Goal: Task Accomplishment & Management: Manage account settings

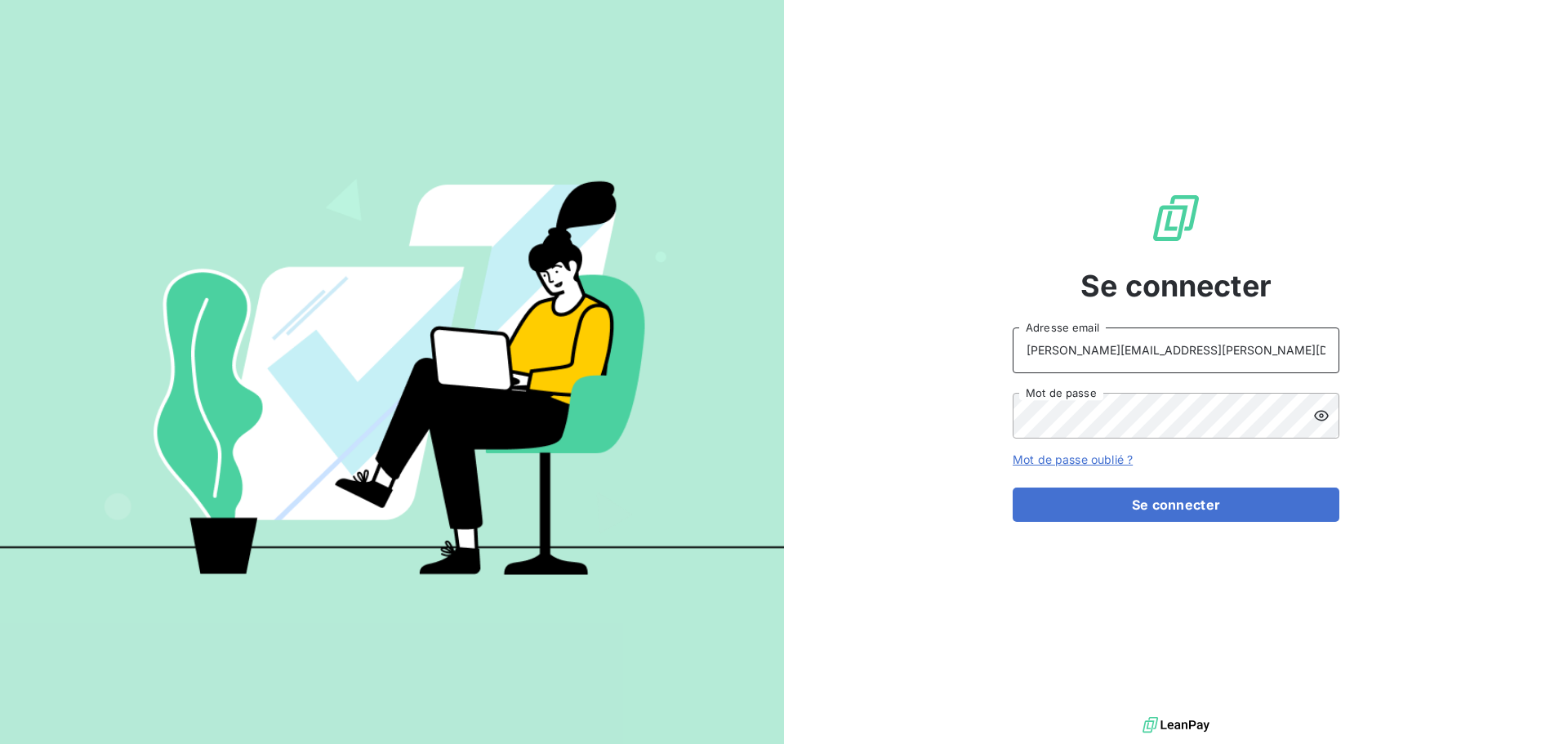
click at [1174, 354] on input "raimundo@serpe.fr" at bounding box center [1176, 351] width 327 height 46
type input "recouvrement@serpe.fr"
click at [1145, 504] on button "Se connecter" at bounding box center [1176, 505] width 327 height 34
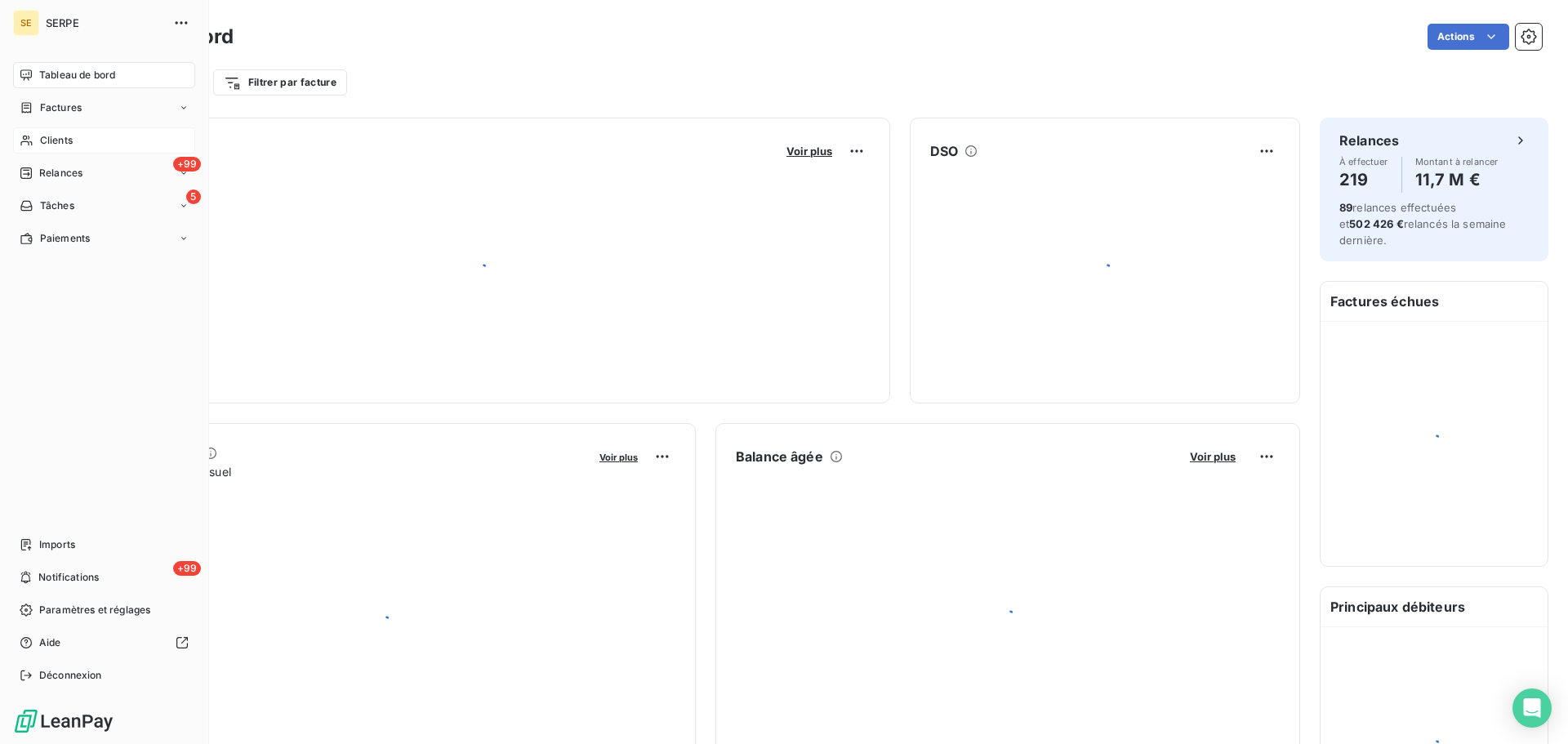
click at [56, 141] on span "Clients" at bounding box center [56, 140] width 32 height 15
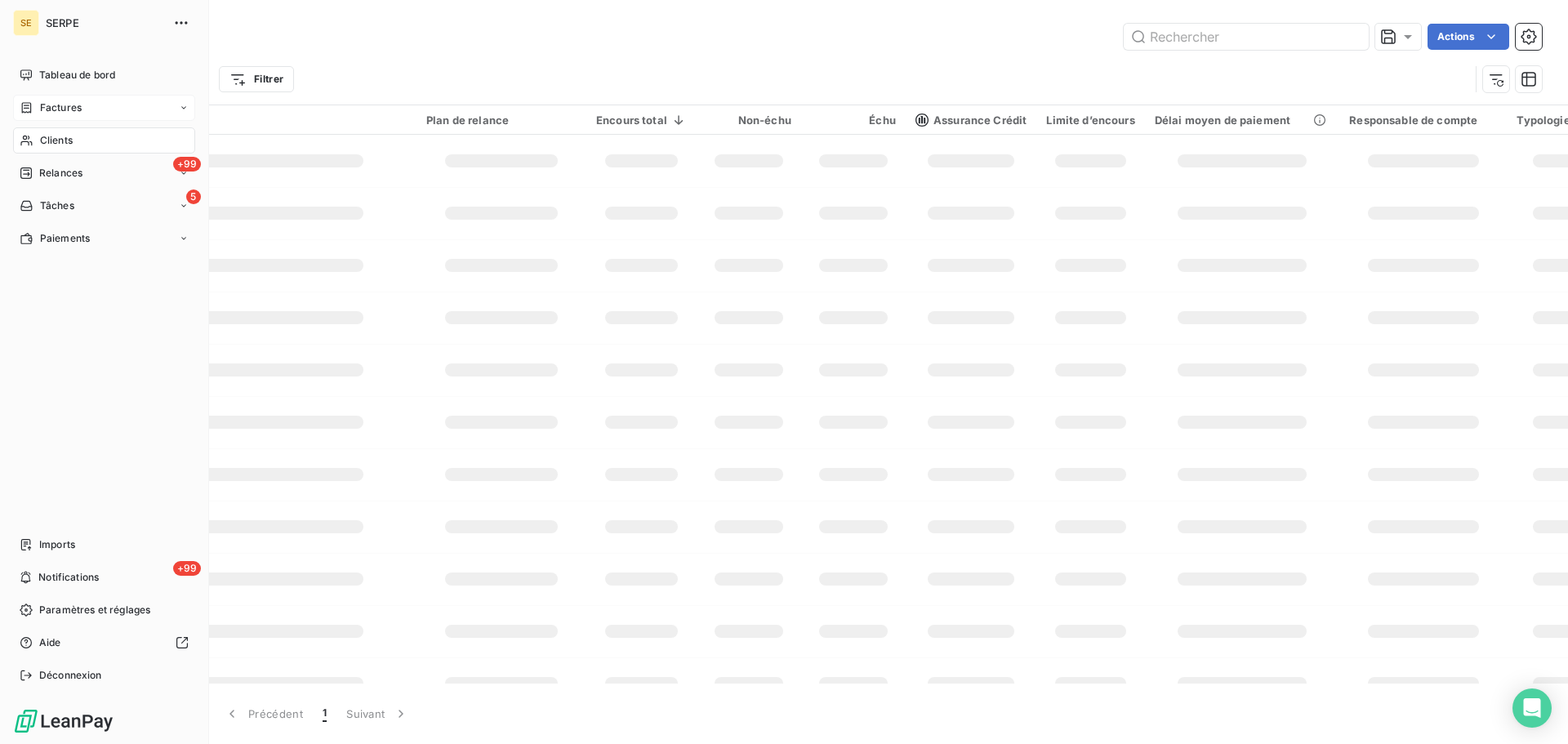
click at [60, 111] on span "Factures" at bounding box center [61, 108] width 42 height 15
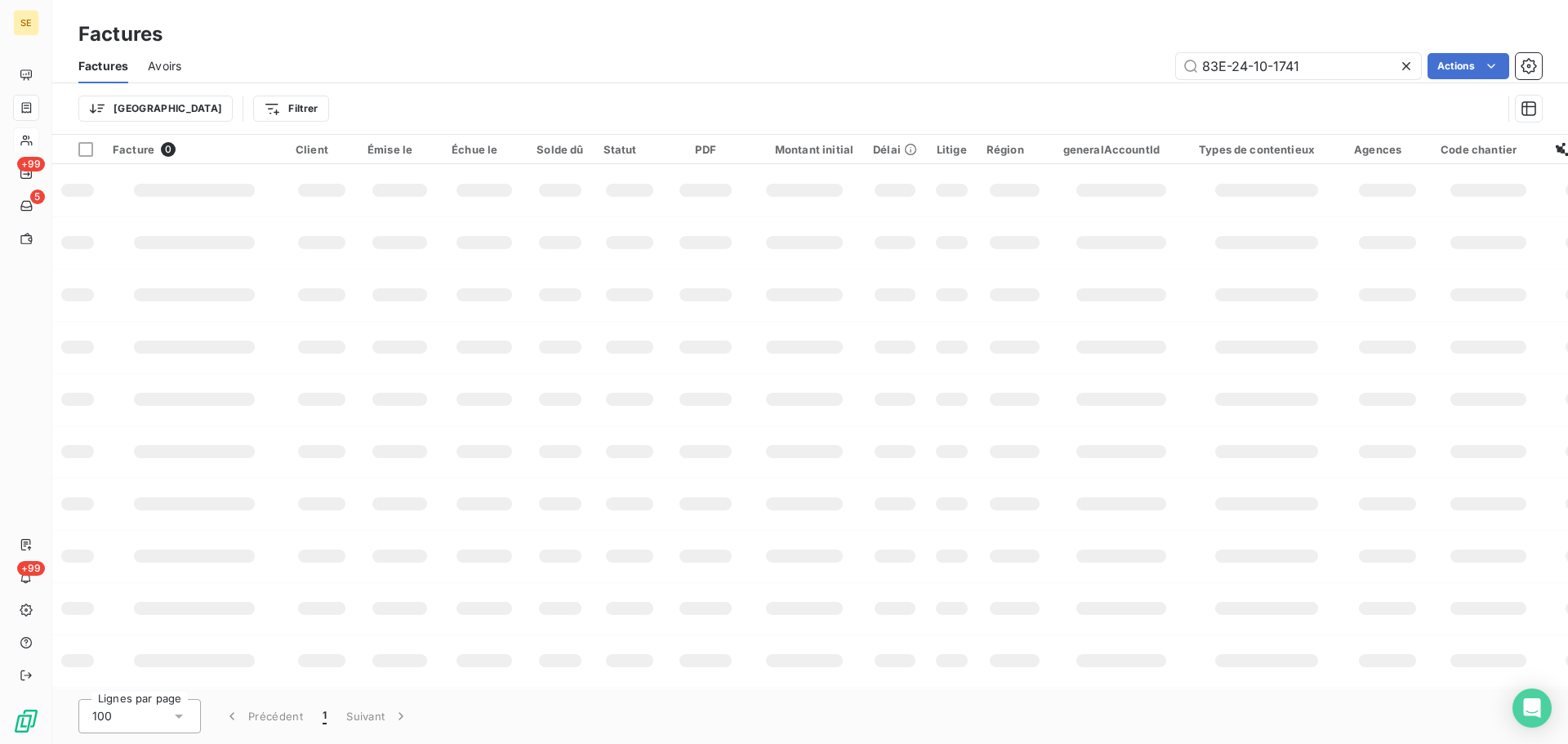
drag, startPoint x: 1326, startPoint y: 62, endPoint x: 1164, endPoint y: 77, distance: 162.7
click at [1164, 77] on div "83E-24-10-1741 Actions" at bounding box center [871, 67] width 1341 height 26
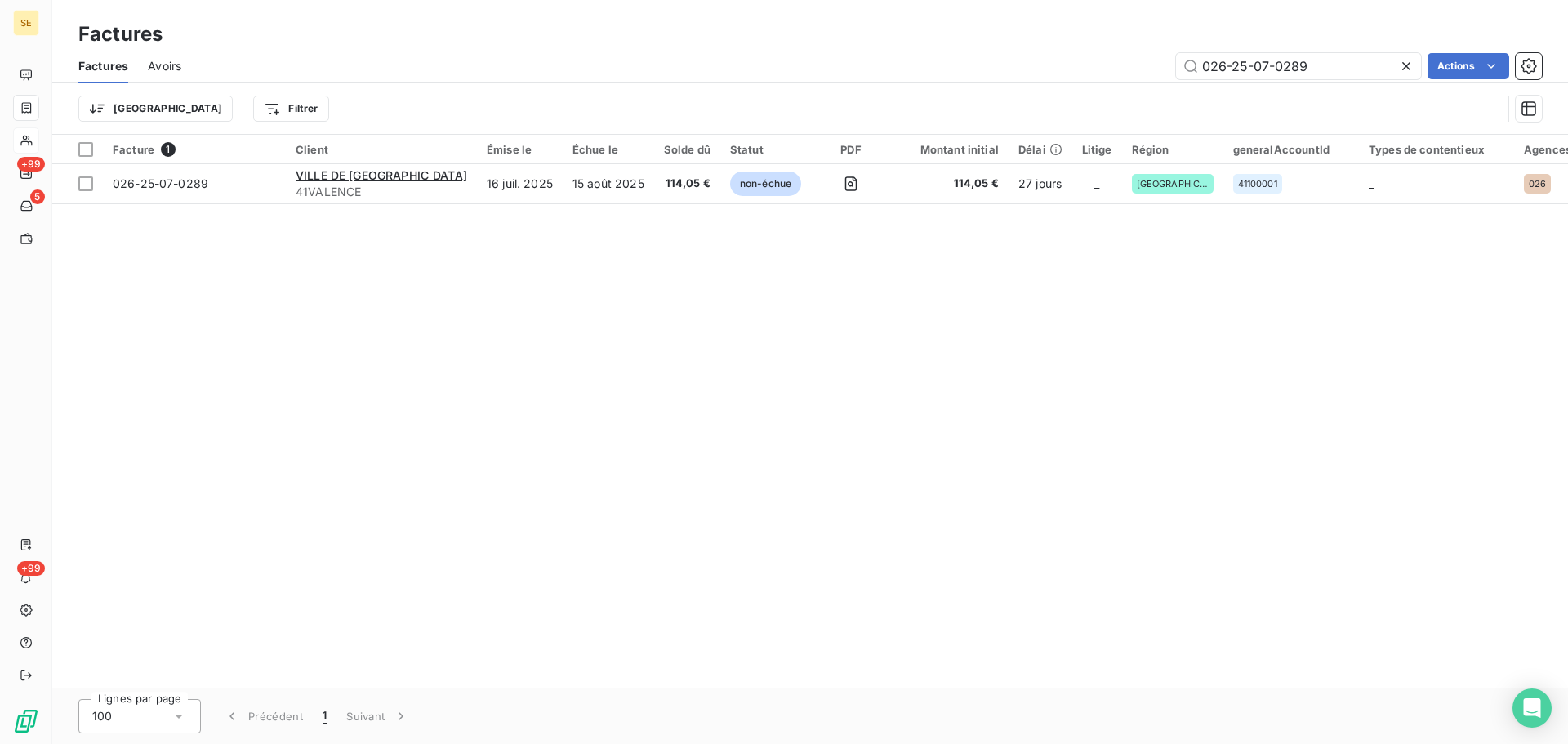
type input "026-25-07-0289"
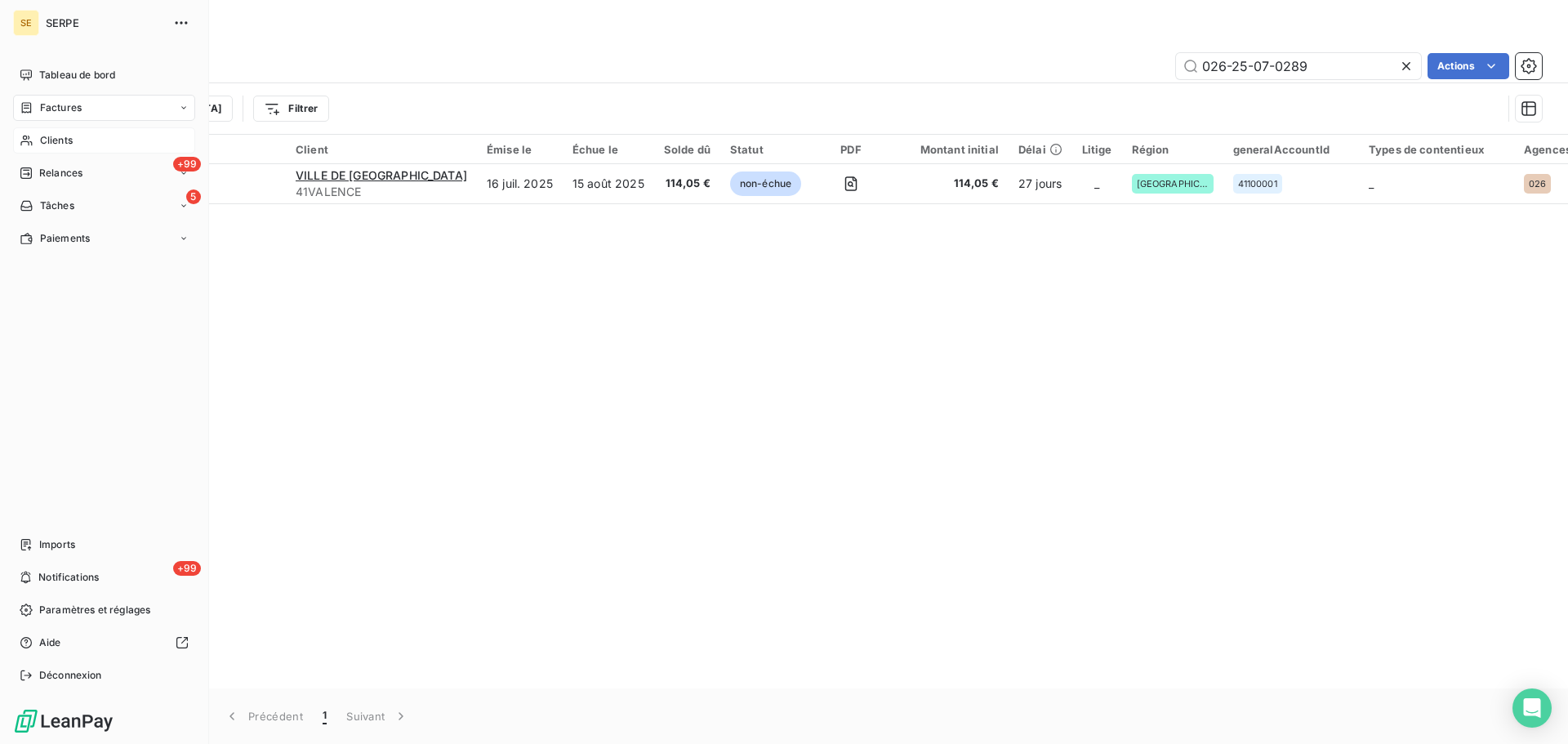
click at [69, 138] on span "Clients" at bounding box center [56, 140] width 32 height 15
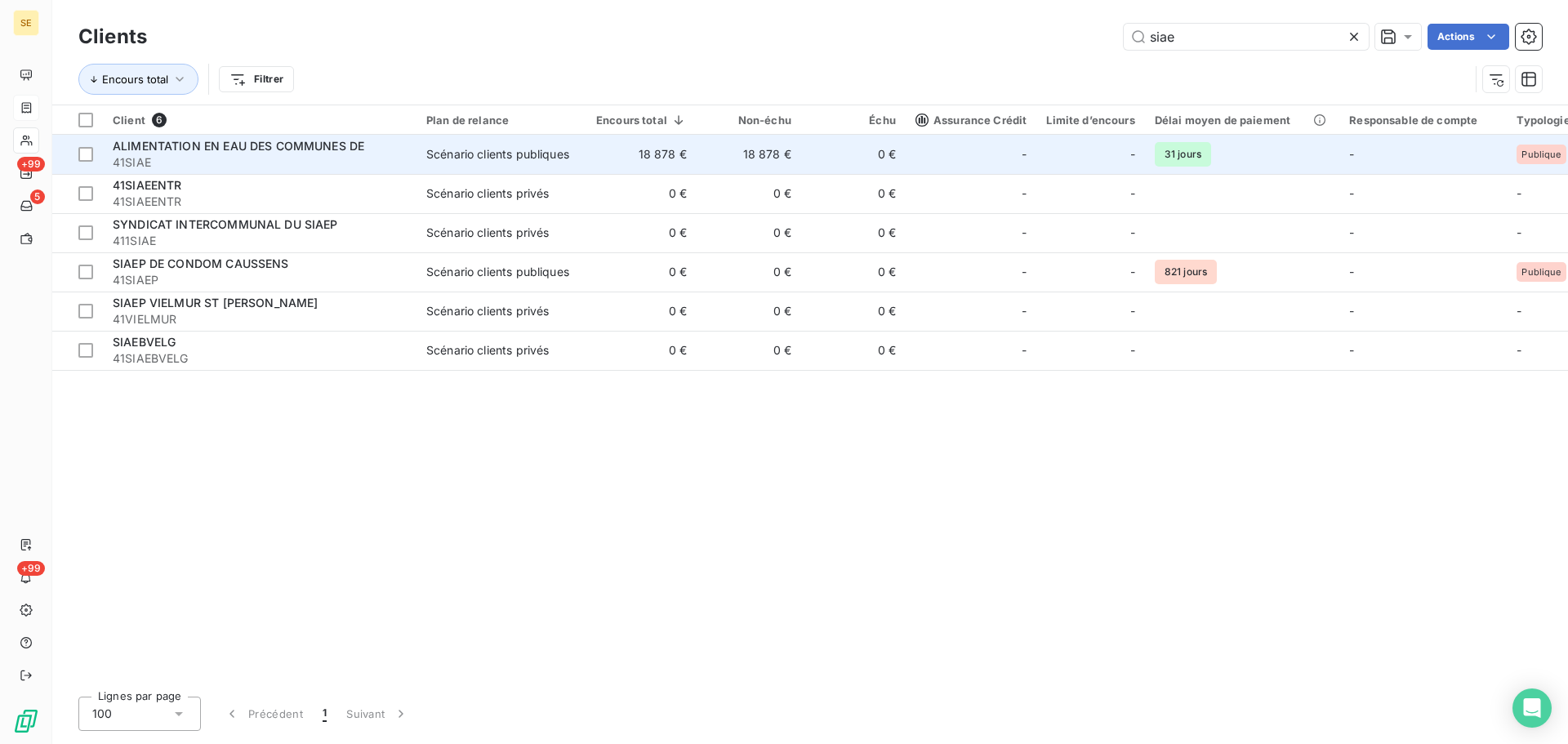
type input "siae"
click at [263, 139] on span "ALIMENTATION EN EAU DES COMMUNES DE" at bounding box center [238, 145] width 251 height 14
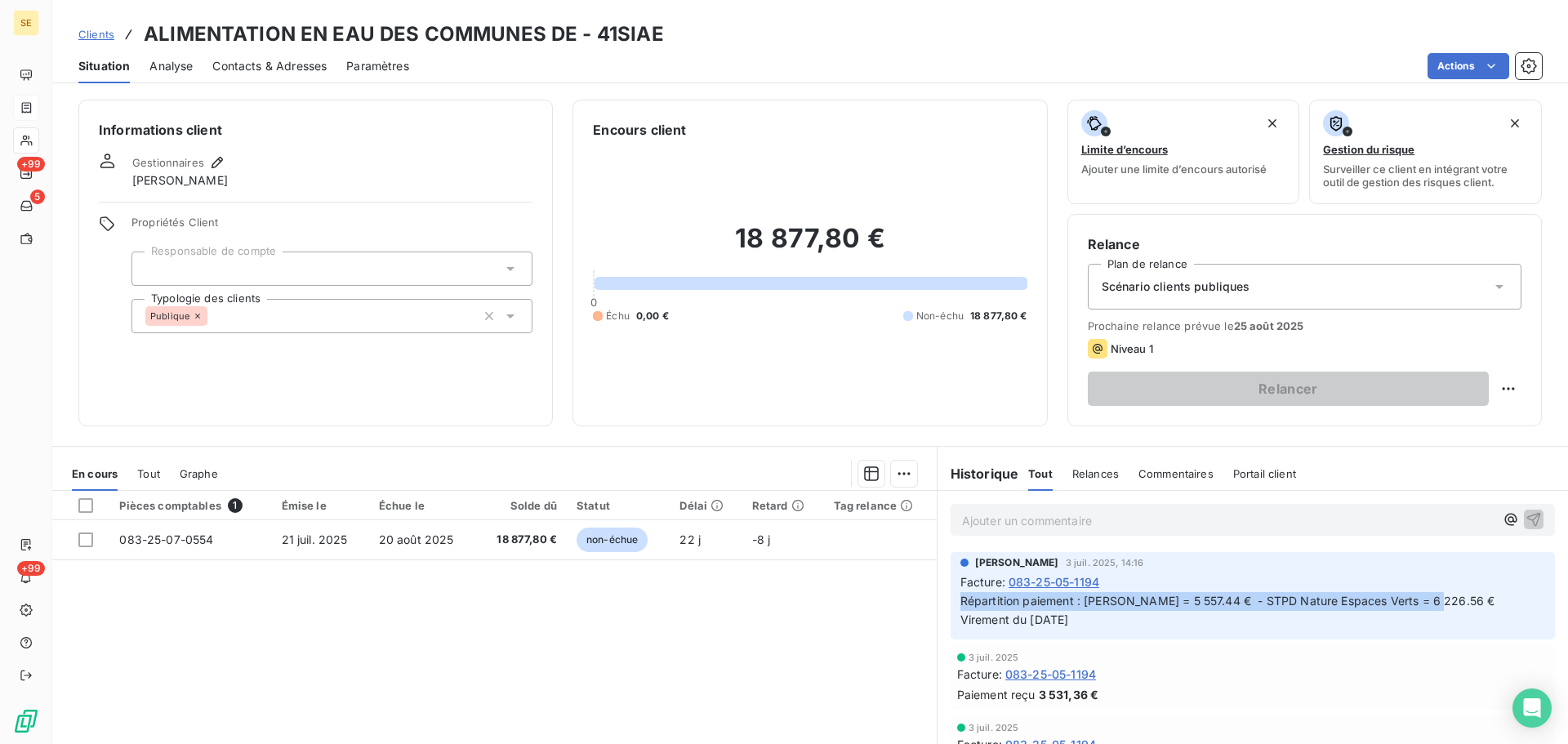
drag, startPoint x: 1450, startPoint y: 598, endPoint x: 945, endPoint y: 606, distance: 505.1
click at [950, 606] on div "[PERSON_NAME] 3 juil. 2025, 14:16 Facture : 083-25-05-1194 Répartition paiement…" at bounding box center [1253, 596] width 604 height 88
copy span "Répartition paiement : [PERSON_NAME] = 5 557.44 € - STPD Nature Espaces Verts =…"
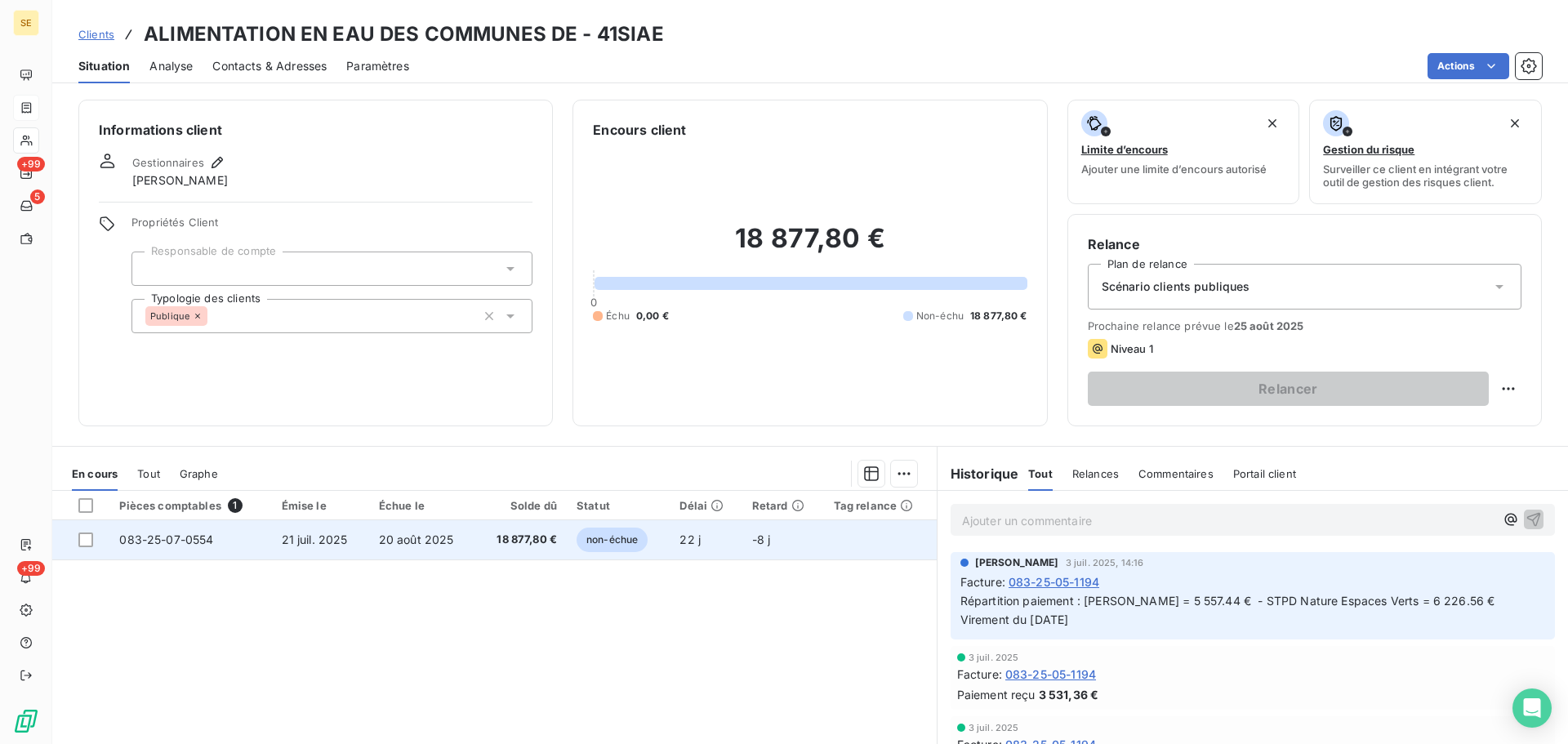
click at [529, 539] on span "18 877,80 €" at bounding box center [521, 540] width 71 height 17
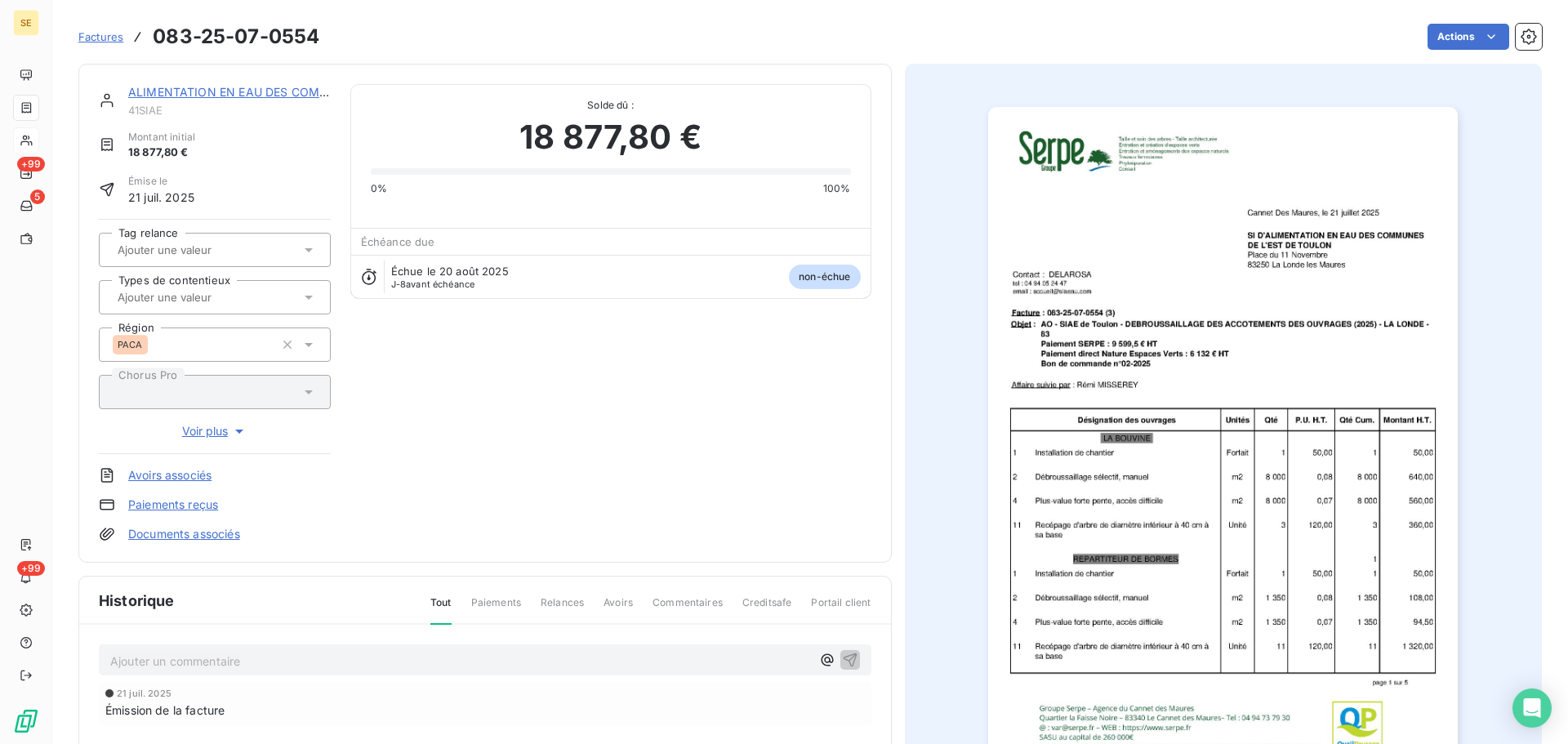
click at [337, 653] on p "Ajouter un commentaire ﻿" at bounding box center [461, 661] width 701 height 20
drag, startPoint x: 286, startPoint y: 658, endPoint x: 333, endPoint y: 658, distance: 47.0
click at [333, 658] on span "Répartition paiement : [PERSON_NAME] = 5 557.44 € - STPD Nature Espaces Verts =…" at bounding box center [378, 660] width 535 height 14
drag, startPoint x: 530, startPoint y: 659, endPoint x: 555, endPoint y: 659, distance: 25.0
click at [547, 659] on span "Répartition paiement : [PERSON_NAME] = 11 519.40 € - STPD Nature Espaces Verts …" at bounding box center [379, 660] width 539 height 14
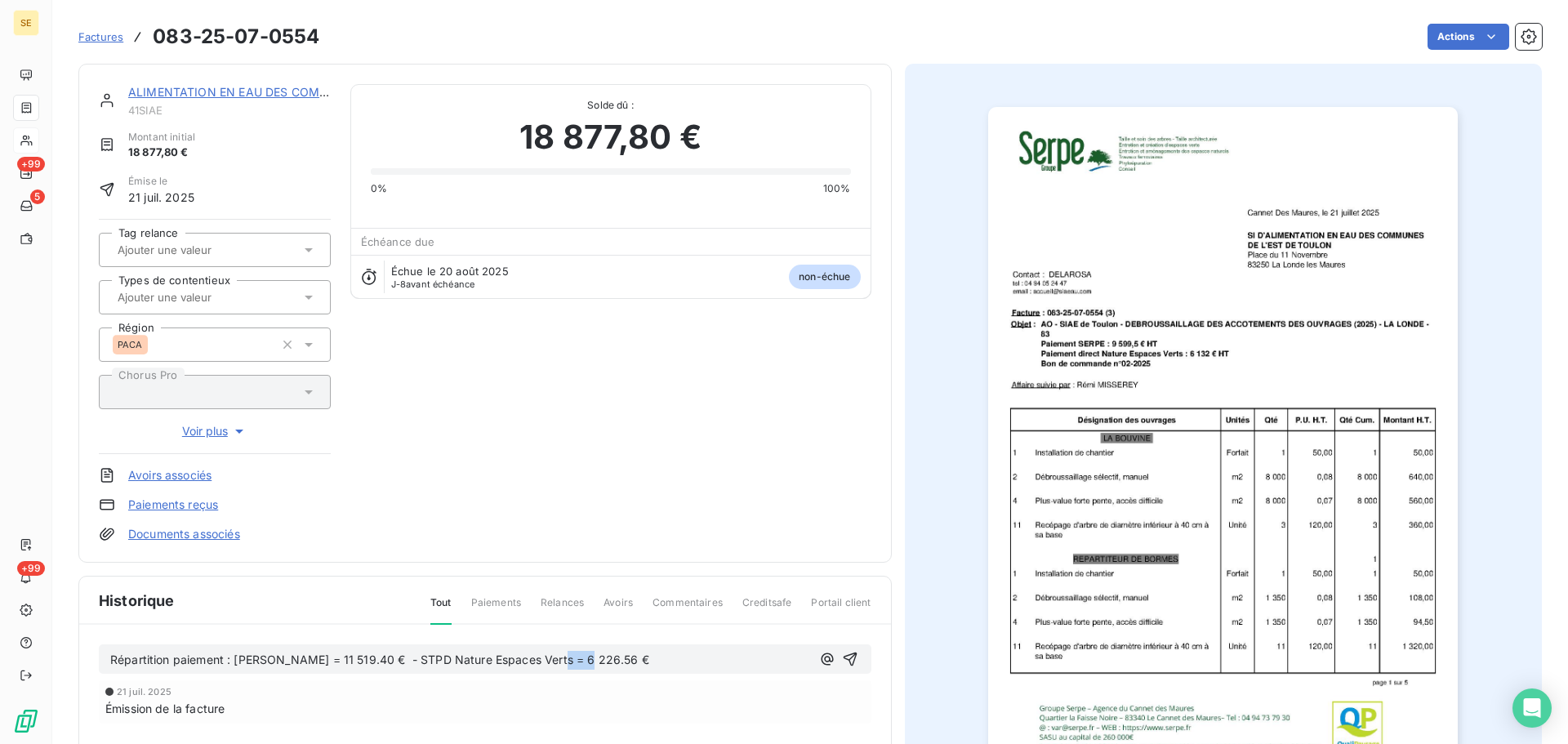
drag, startPoint x: 555, startPoint y: 659, endPoint x: 580, endPoint y: 659, distance: 25.0
click at [580, 659] on span "Répartition paiement : [PERSON_NAME] = 11 519.40 € - STPD Nature Espaces Verts …" at bounding box center [379, 660] width 539 height 14
click at [535, 657] on span "Répartition paiement : [PERSON_NAME] = 11 519.40 € - STPD Nature Espaces Verts …" at bounding box center [379, 660] width 539 height 14
drag, startPoint x: 529, startPoint y: 659, endPoint x: 577, endPoint y: 658, distance: 48.0
click at [577, 658] on span "Répartition paiement : [PERSON_NAME] = 11 519.40 € - STPD Nature Espaces Verts …" at bounding box center [379, 660] width 539 height 14
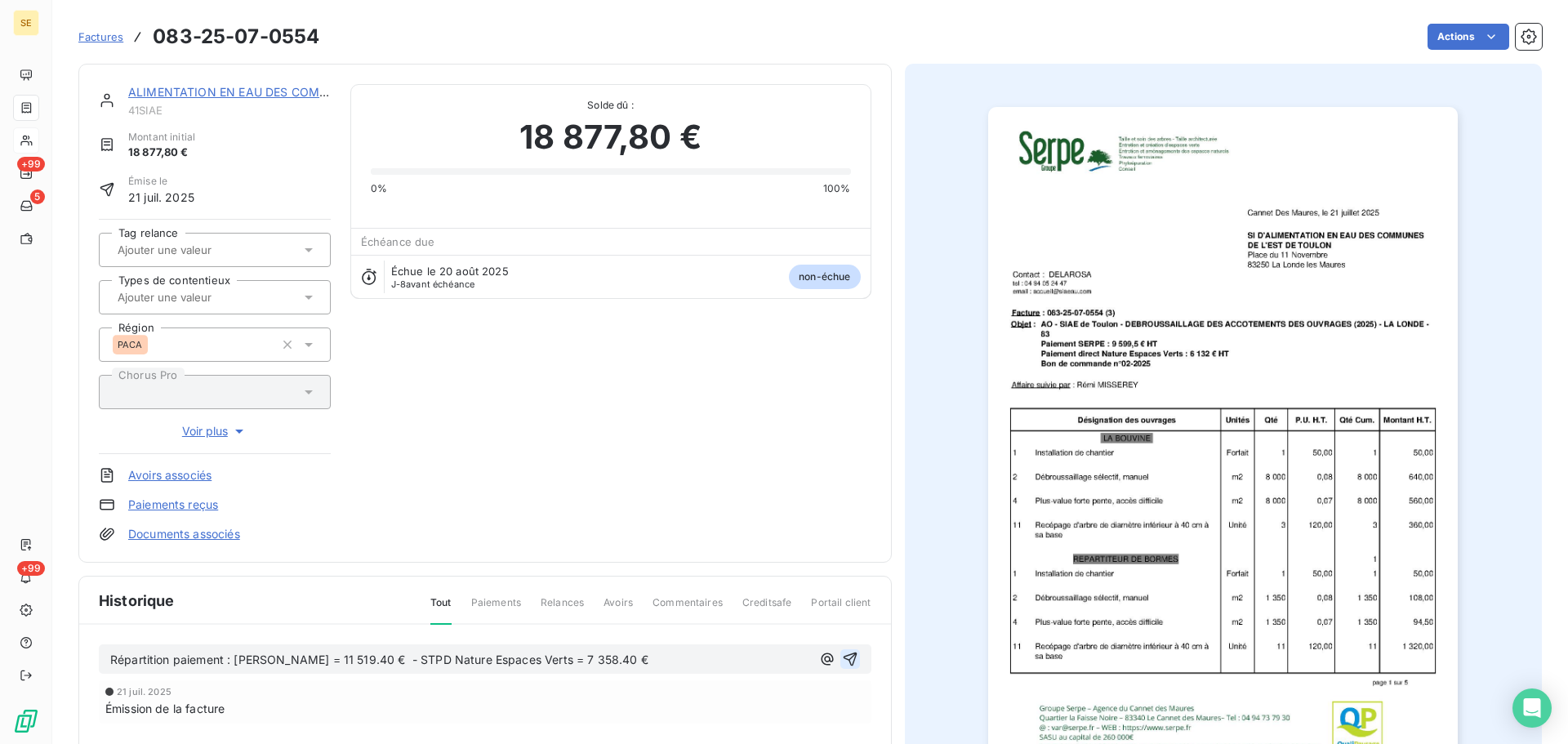
click at [842, 658] on icon "button" at bounding box center [850, 659] width 17 height 17
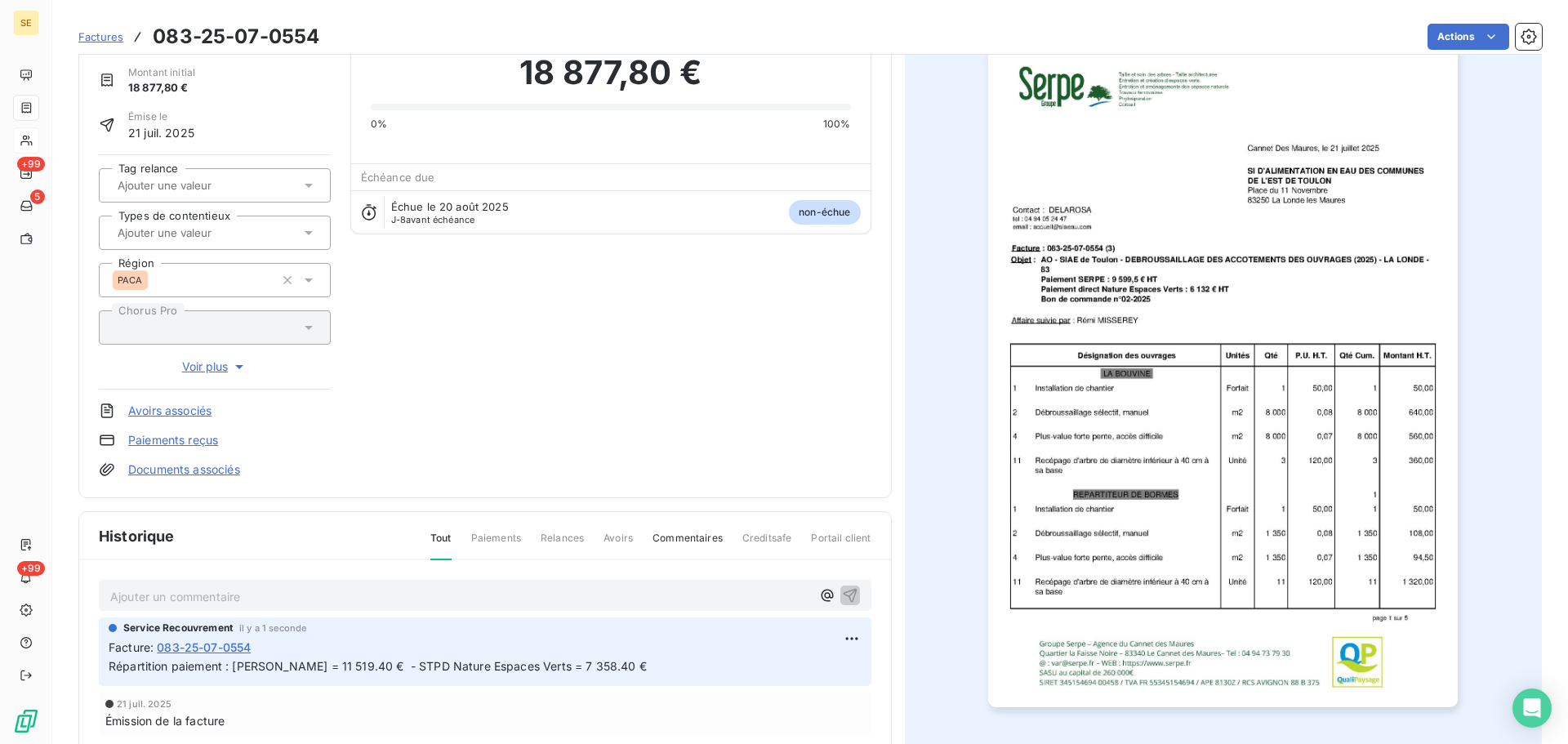
scroll to position [84, 0]
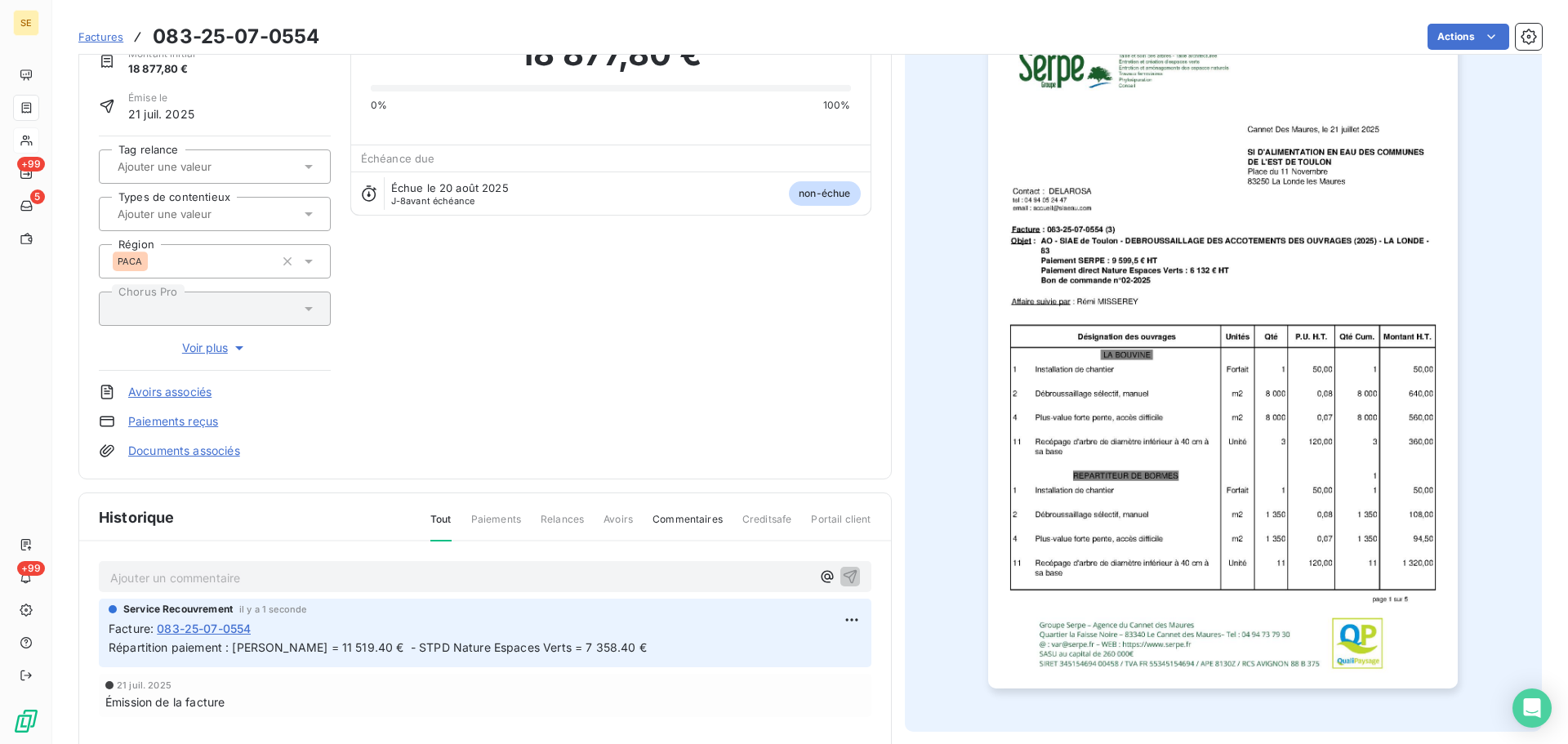
click at [846, 619] on html "SE +99 5 +99 Factures 083-25-07-0554 Actions ALIMENTATION EN EAU DES COMMUNES D…" at bounding box center [784, 372] width 1568 height 744
click at [802, 651] on div "Editer" at bounding box center [806, 656] width 91 height 26
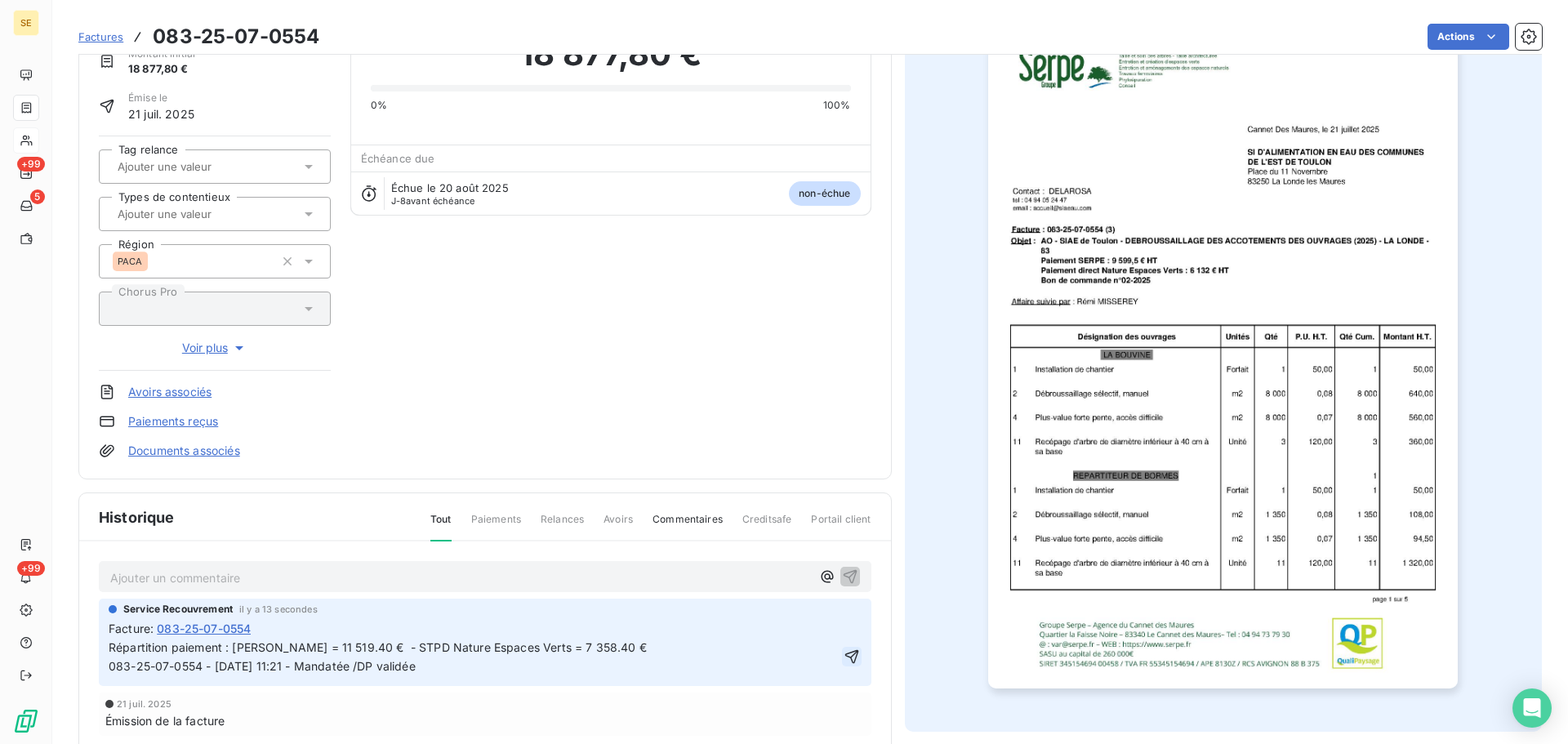
click at [844, 658] on icon "button" at bounding box center [851, 657] width 14 height 14
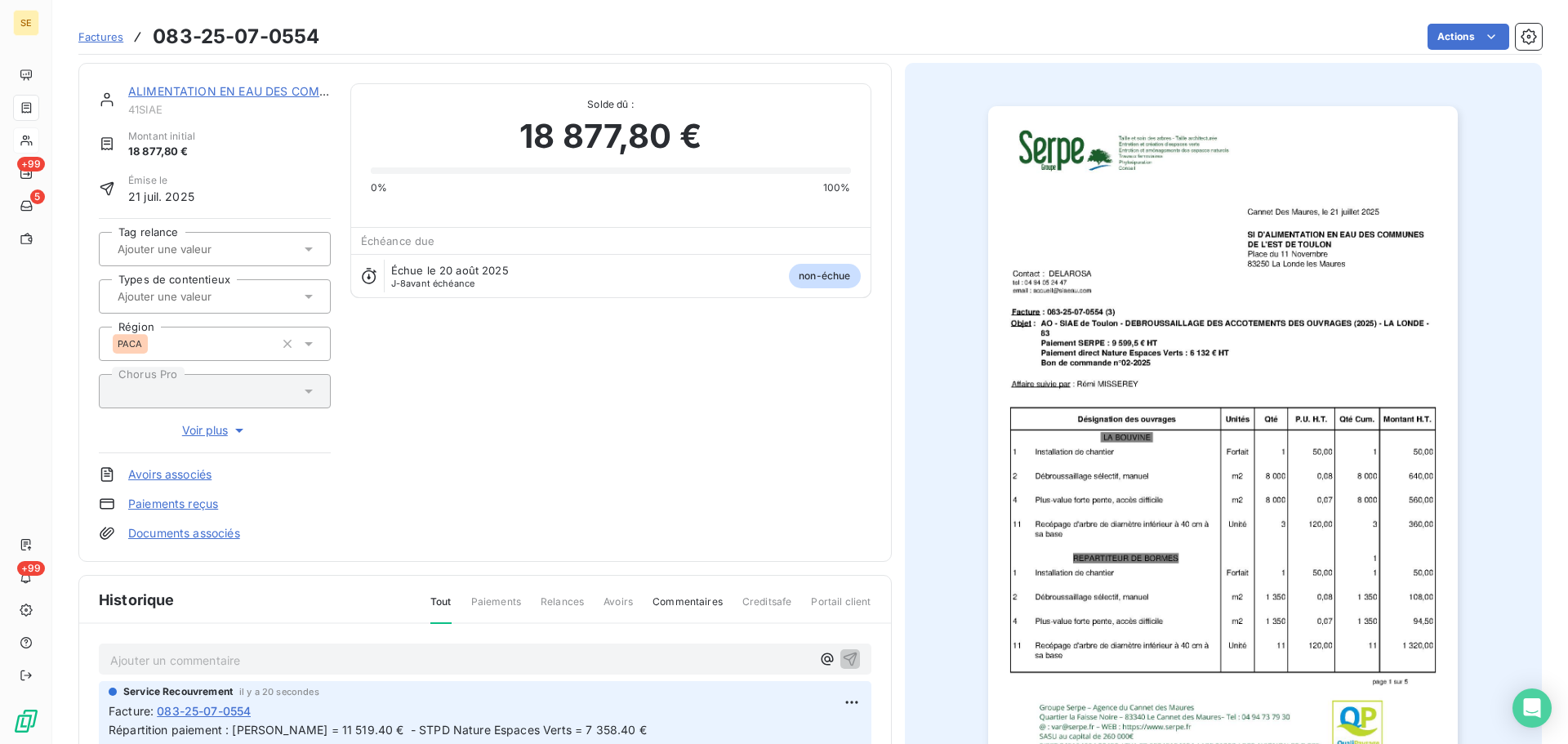
scroll to position [0, 0]
click at [1464, 31] on html "SE +99 5 +99 Factures 083-25-07-0554 Actions ALIMENTATION EN EAU DES COMMUNES D…" at bounding box center [784, 372] width 1568 height 744
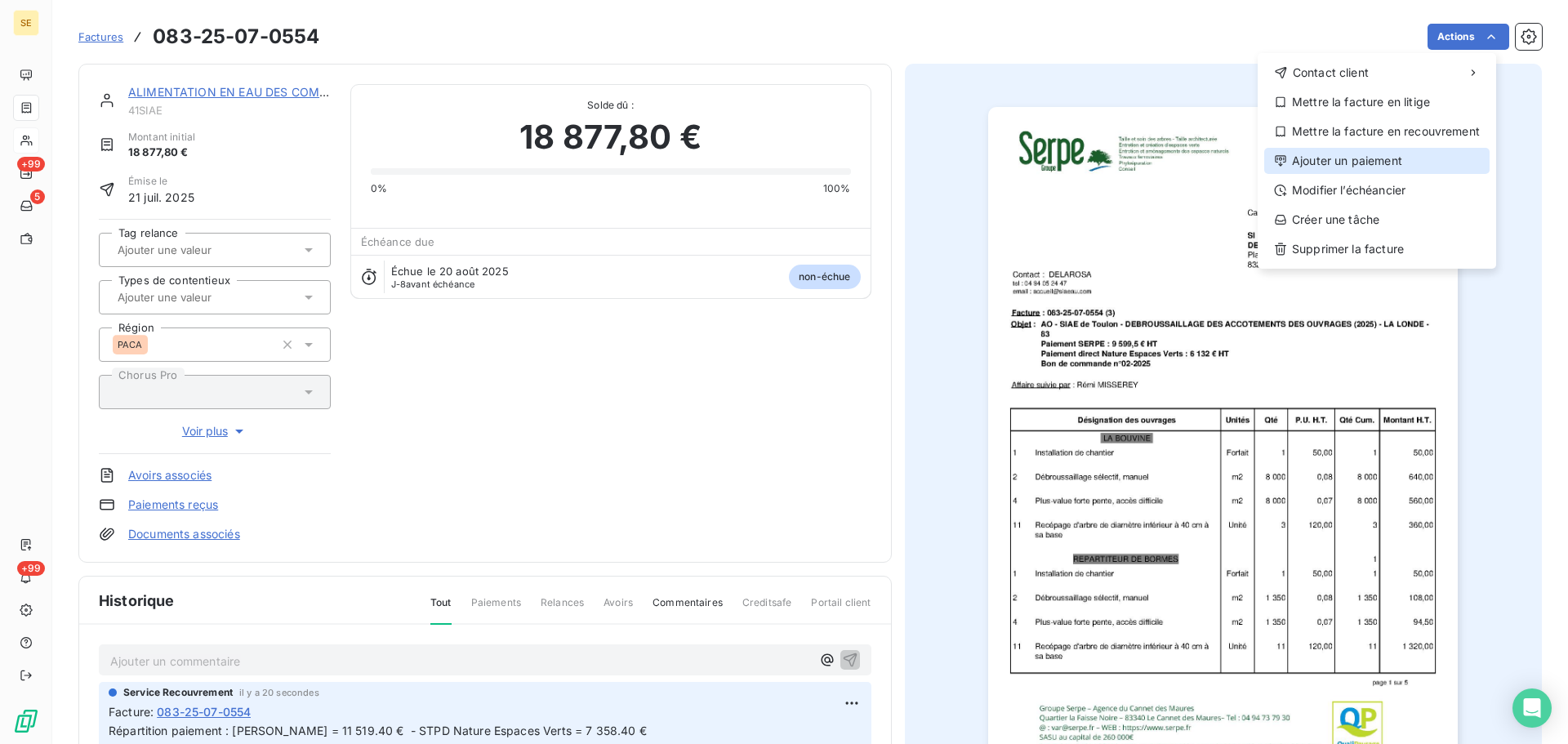
click at [1390, 157] on div "Ajouter un paiement" at bounding box center [1376, 161] width 225 height 26
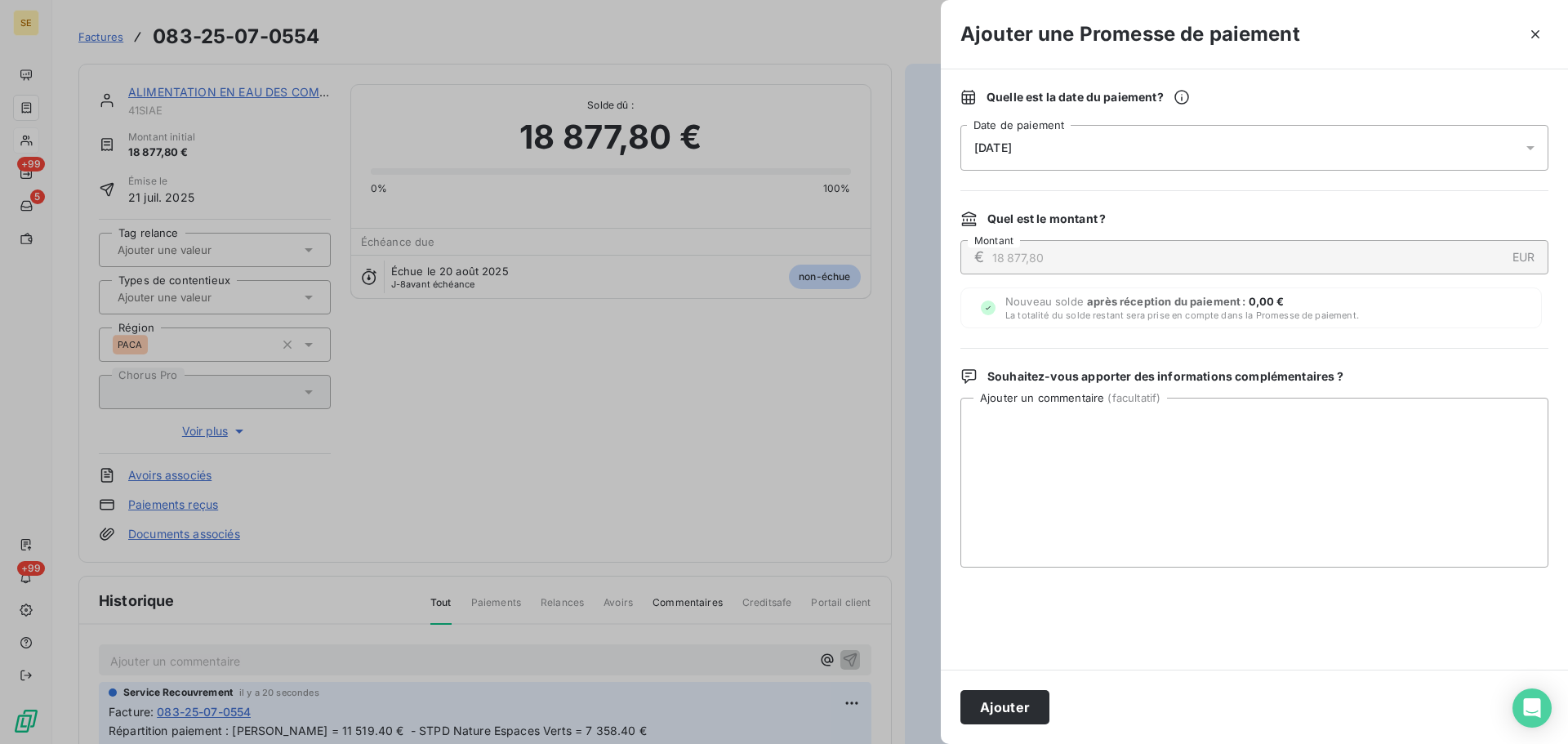
click at [1012, 146] on span "[DATE]" at bounding box center [992, 147] width 38 height 13
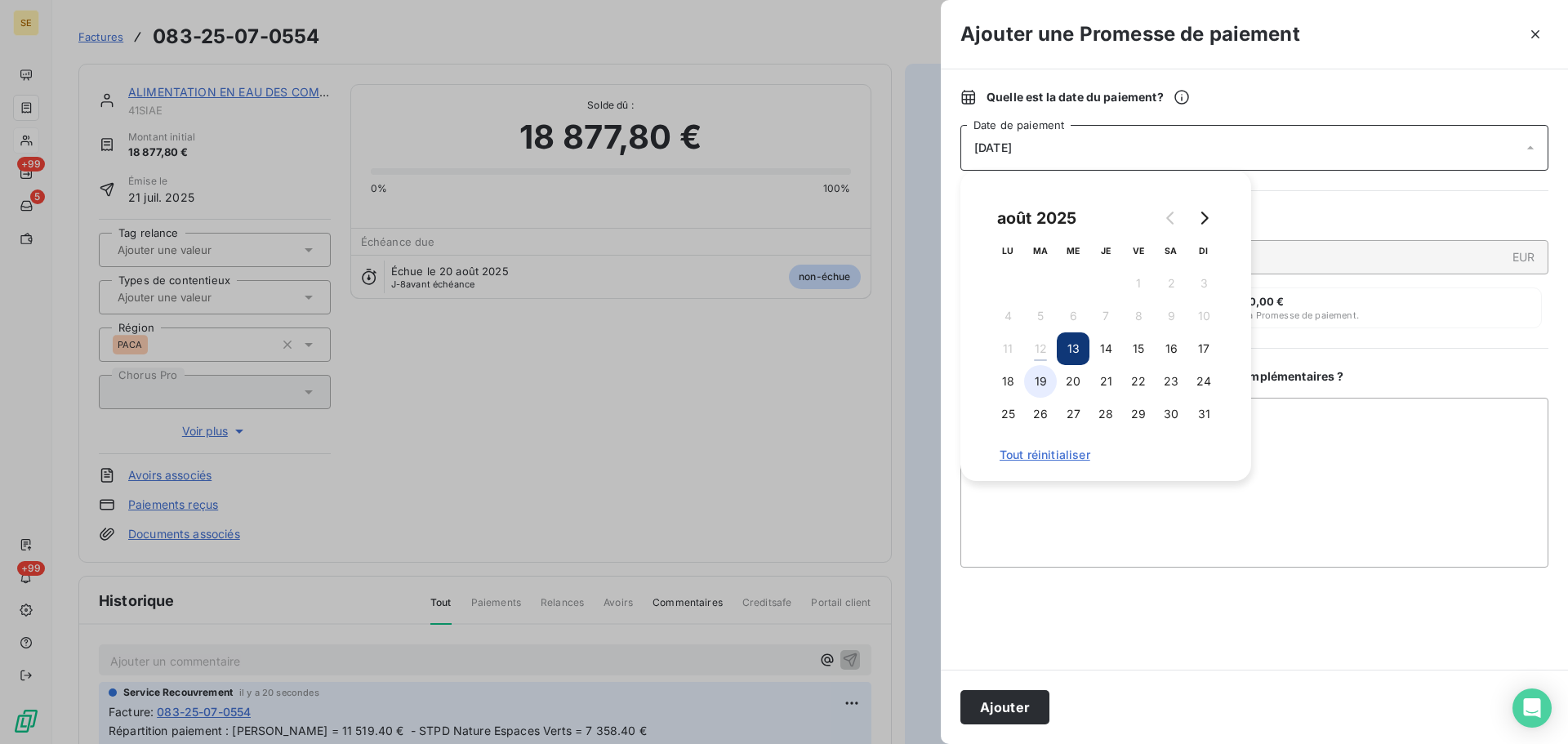
click at [1041, 379] on button "19" at bounding box center [1040, 381] width 32 height 32
click at [1019, 708] on button "Ajouter" at bounding box center [1005, 707] width 89 height 34
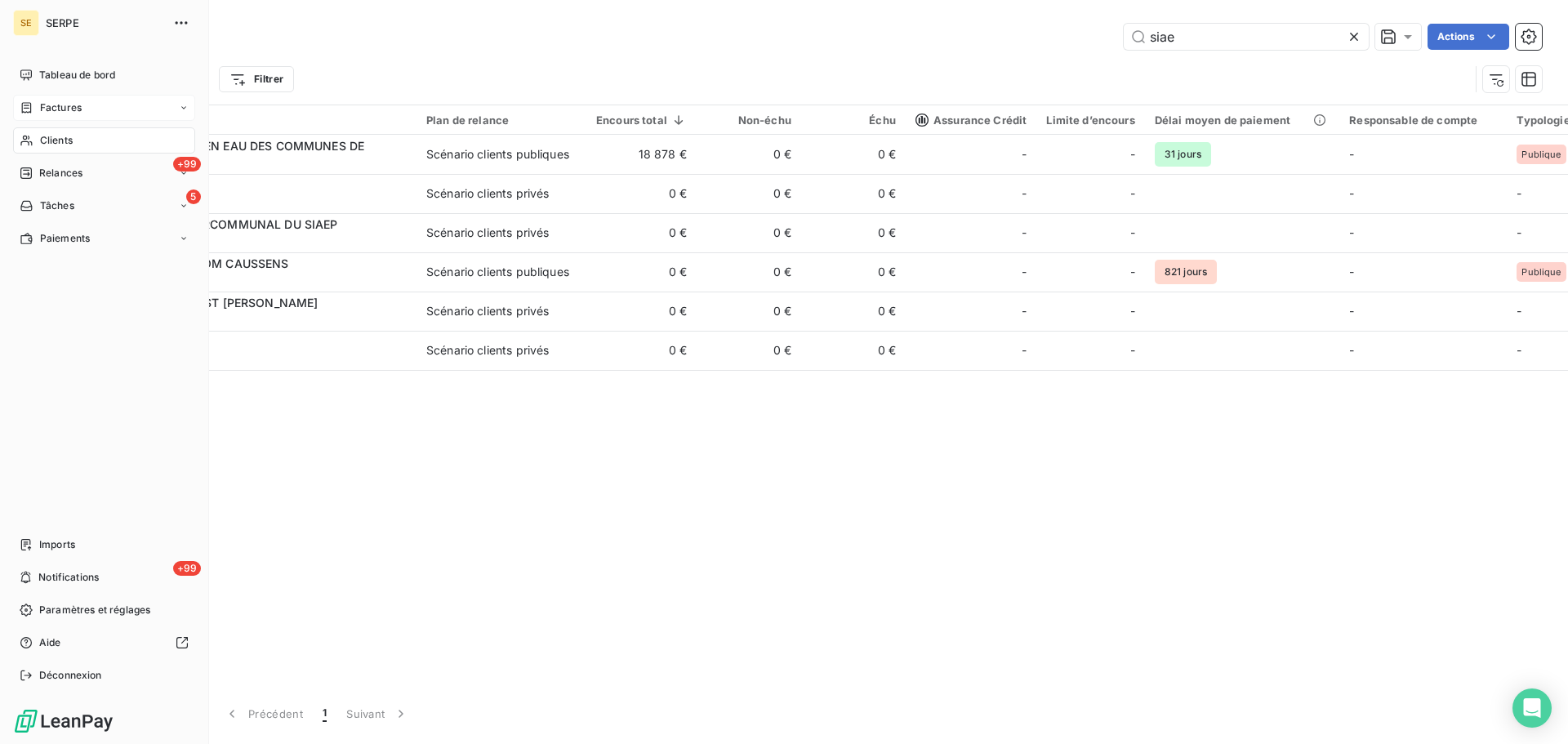
click at [67, 141] on span "Clients" at bounding box center [56, 140] width 32 height 15
click at [67, 140] on span "Clients" at bounding box center [56, 140] width 32 height 15
click at [65, 139] on span "Clients" at bounding box center [56, 140] width 32 height 15
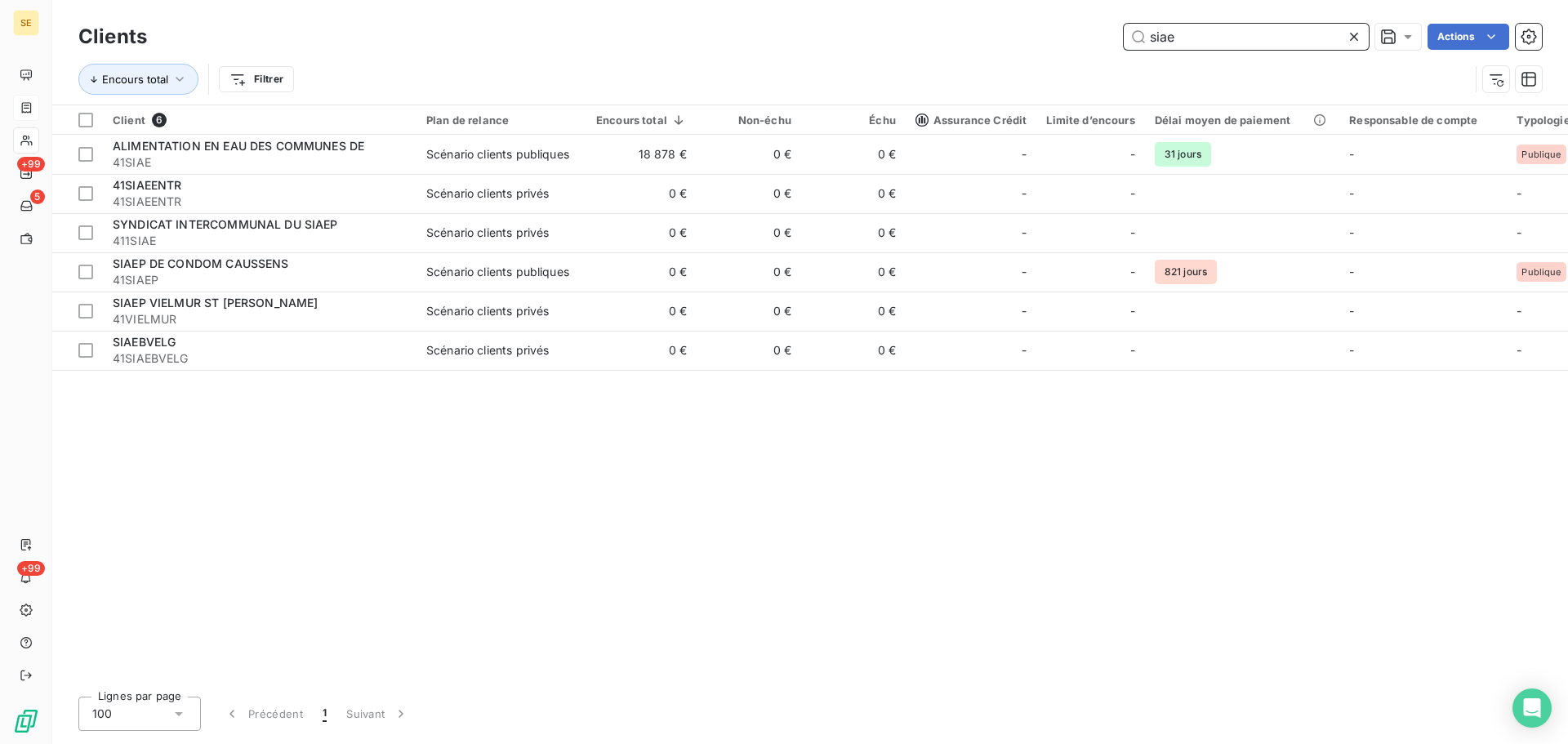
drag, startPoint x: 1261, startPoint y: 37, endPoint x: 971, endPoint y: 4, distance: 291.9
click at [943, 32] on div "siae Actions" at bounding box center [854, 37] width 1375 height 26
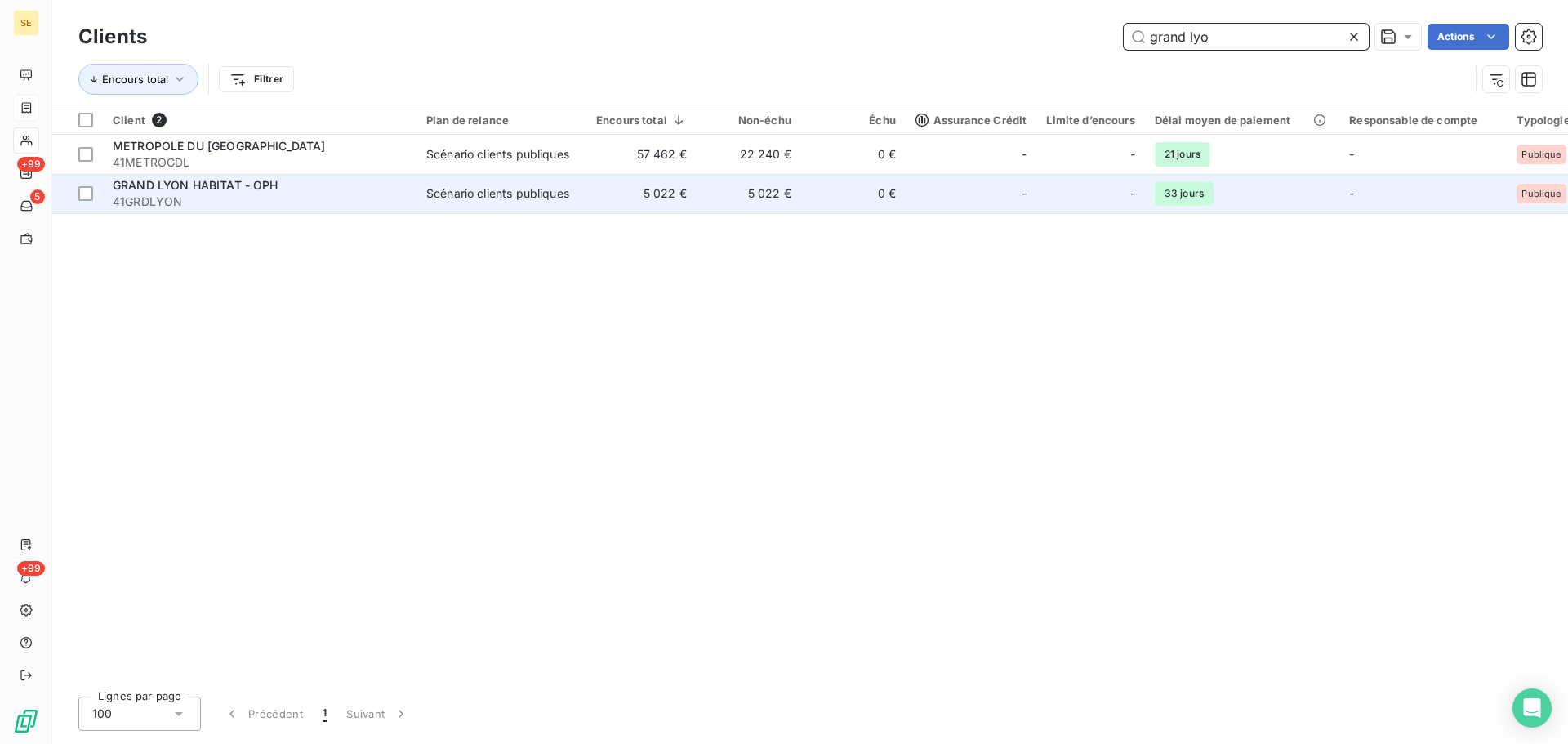
type input "grand lyo"
click at [215, 186] on span "GRAND LYON HABITAT - OPH" at bounding box center [195, 185] width 166 height 14
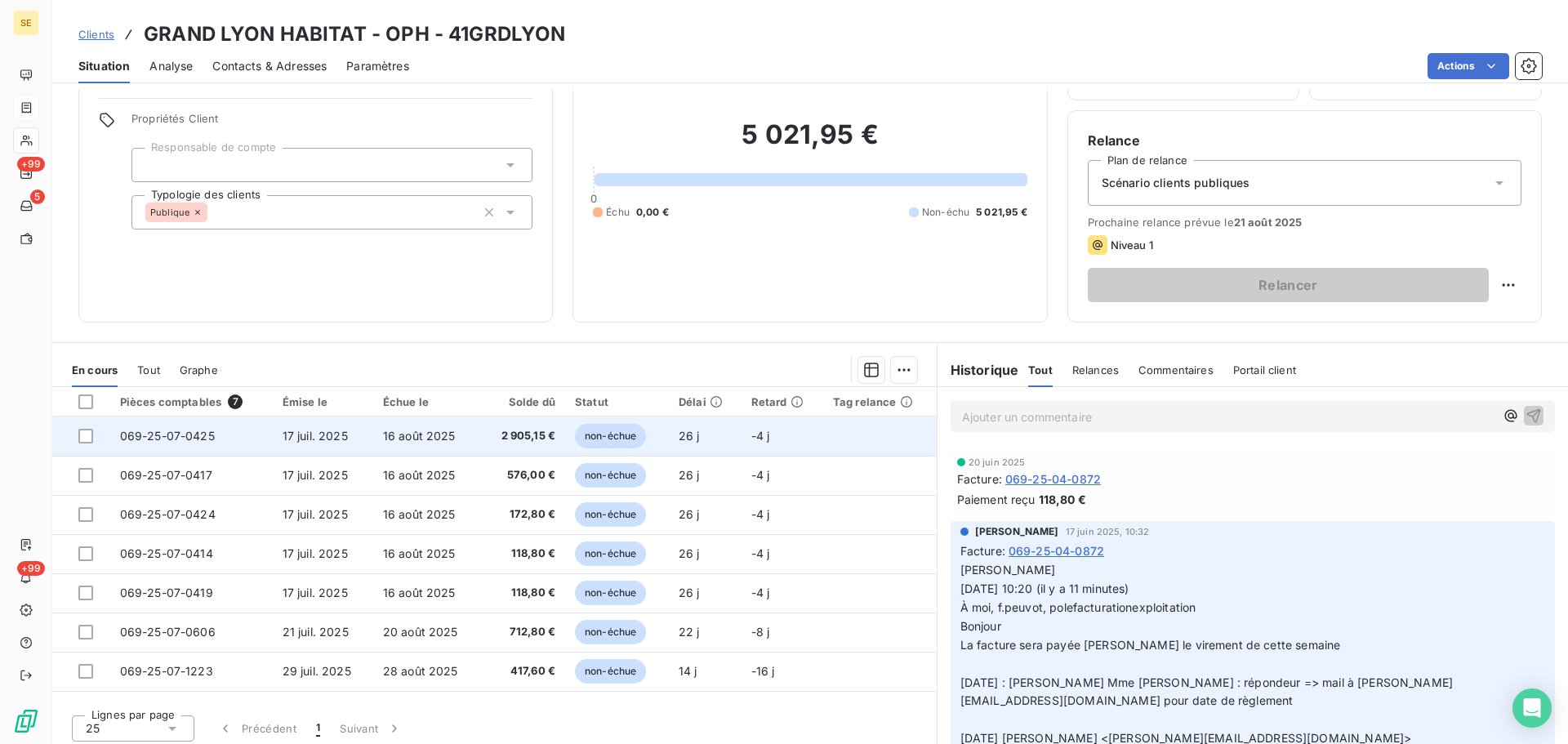
scroll to position [110, 0]
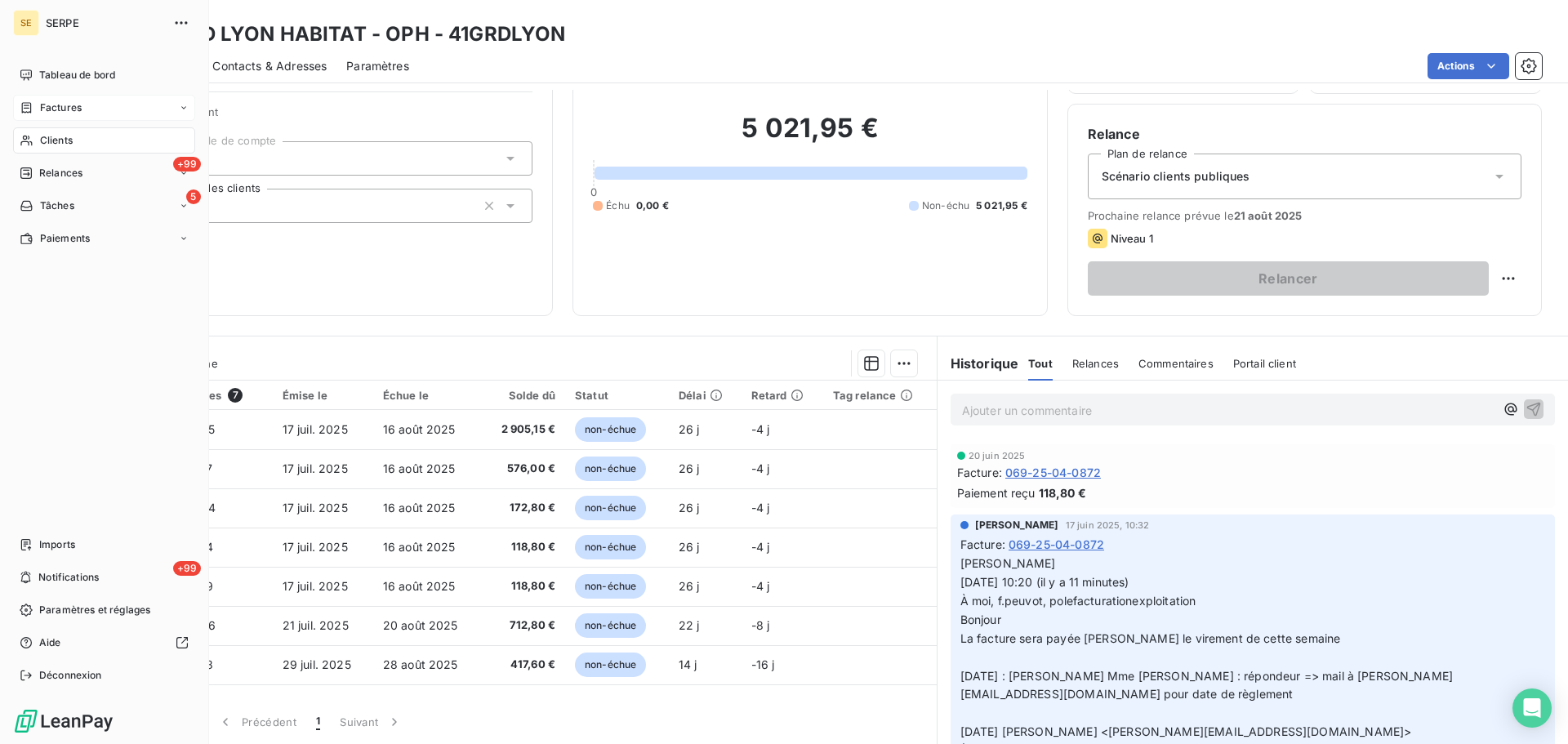
click at [64, 138] on span "Clients" at bounding box center [56, 140] width 32 height 15
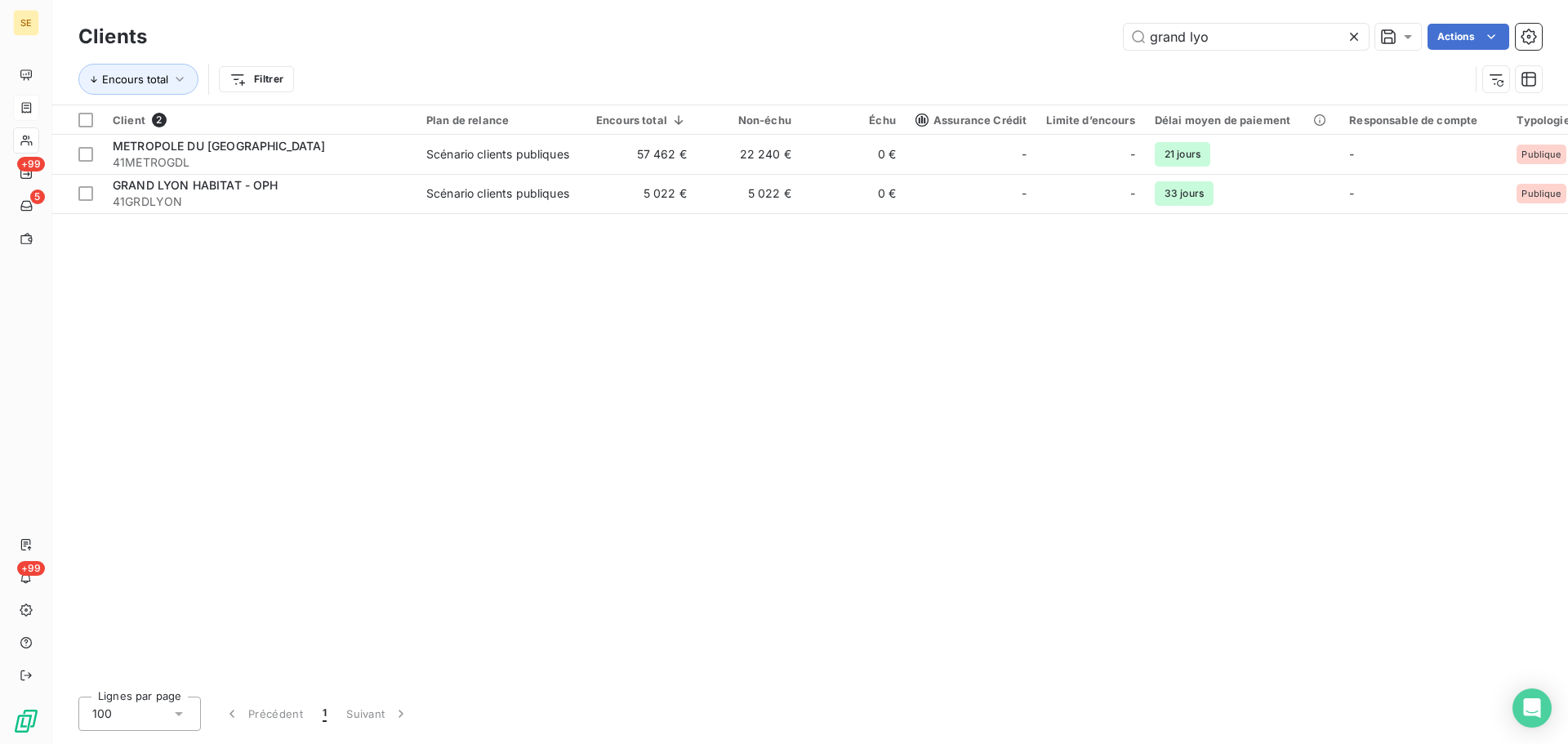
drag, startPoint x: 1262, startPoint y: 36, endPoint x: 980, endPoint y: 35, distance: 282.0
click at [980, 35] on div "grand lyo Actions" at bounding box center [854, 37] width 1375 height 26
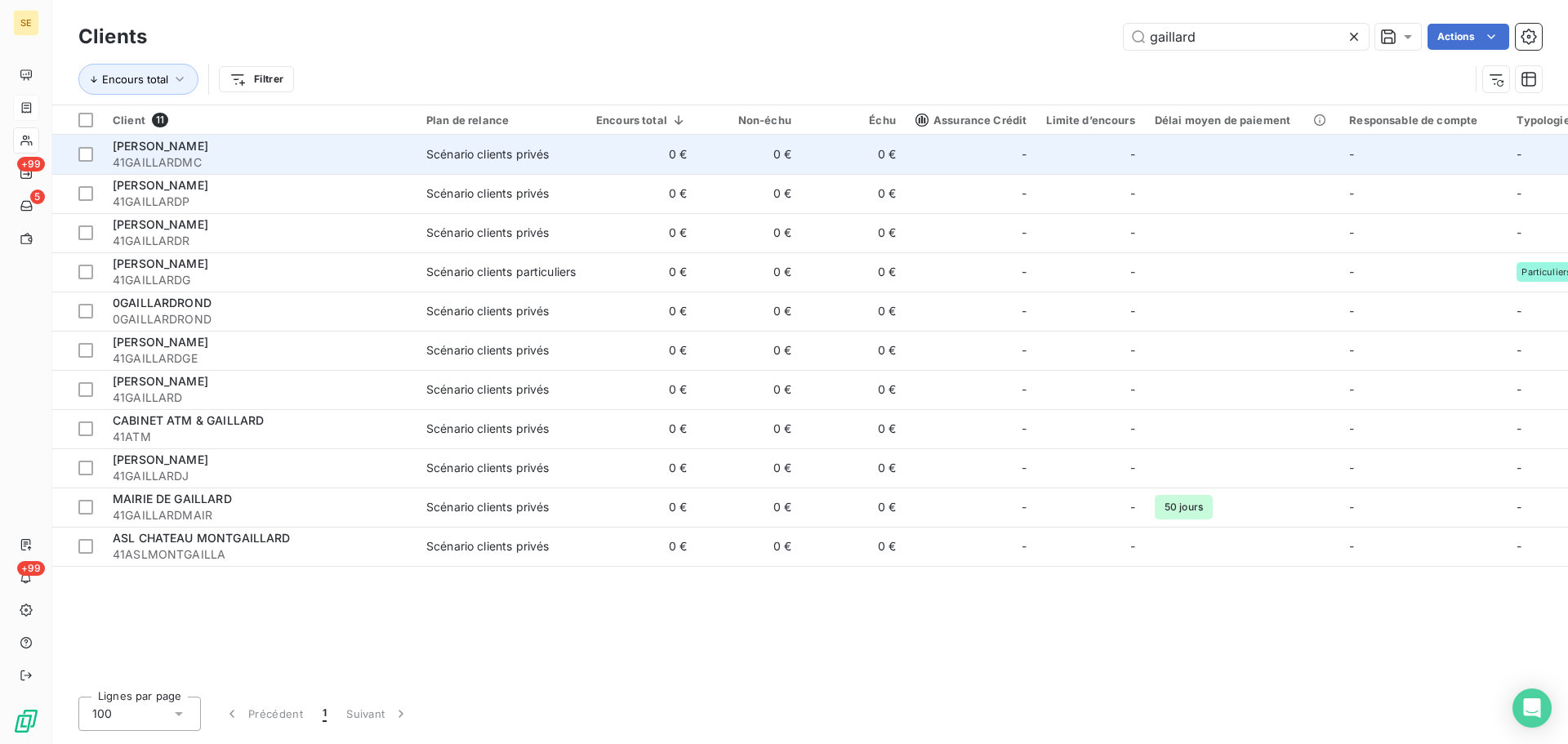
type input "gaillard"
click at [213, 152] on div "[PERSON_NAME] 41GAILLARDMC" at bounding box center [260, 154] width 294 height 32
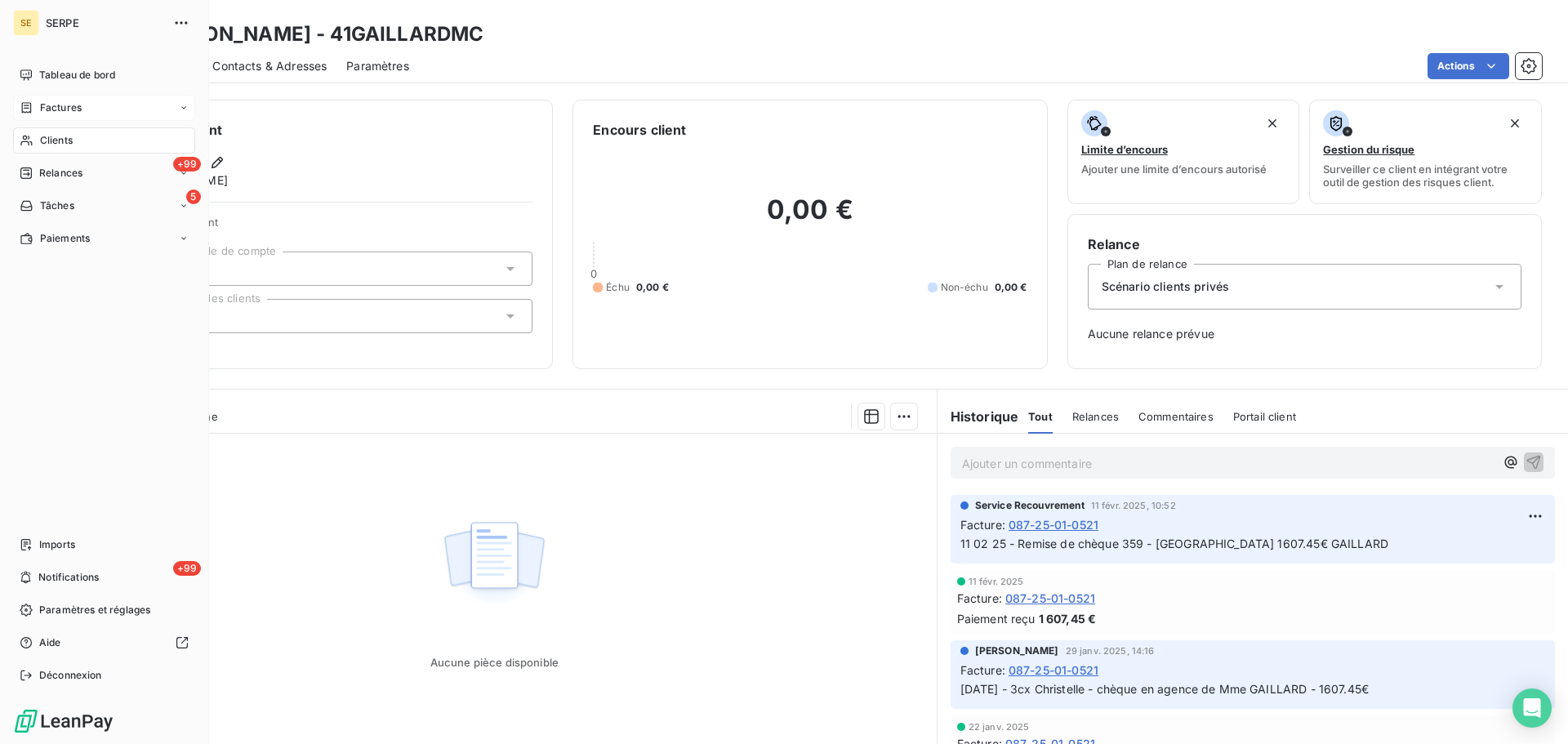
drag, startPoint x: 79, startPoint y: 139, endPoint x: 177, endPoint y: 124, distance: 99.1
click at [79, 139] on div "Clients" at bounding box center [104, 140] width 182 height 26
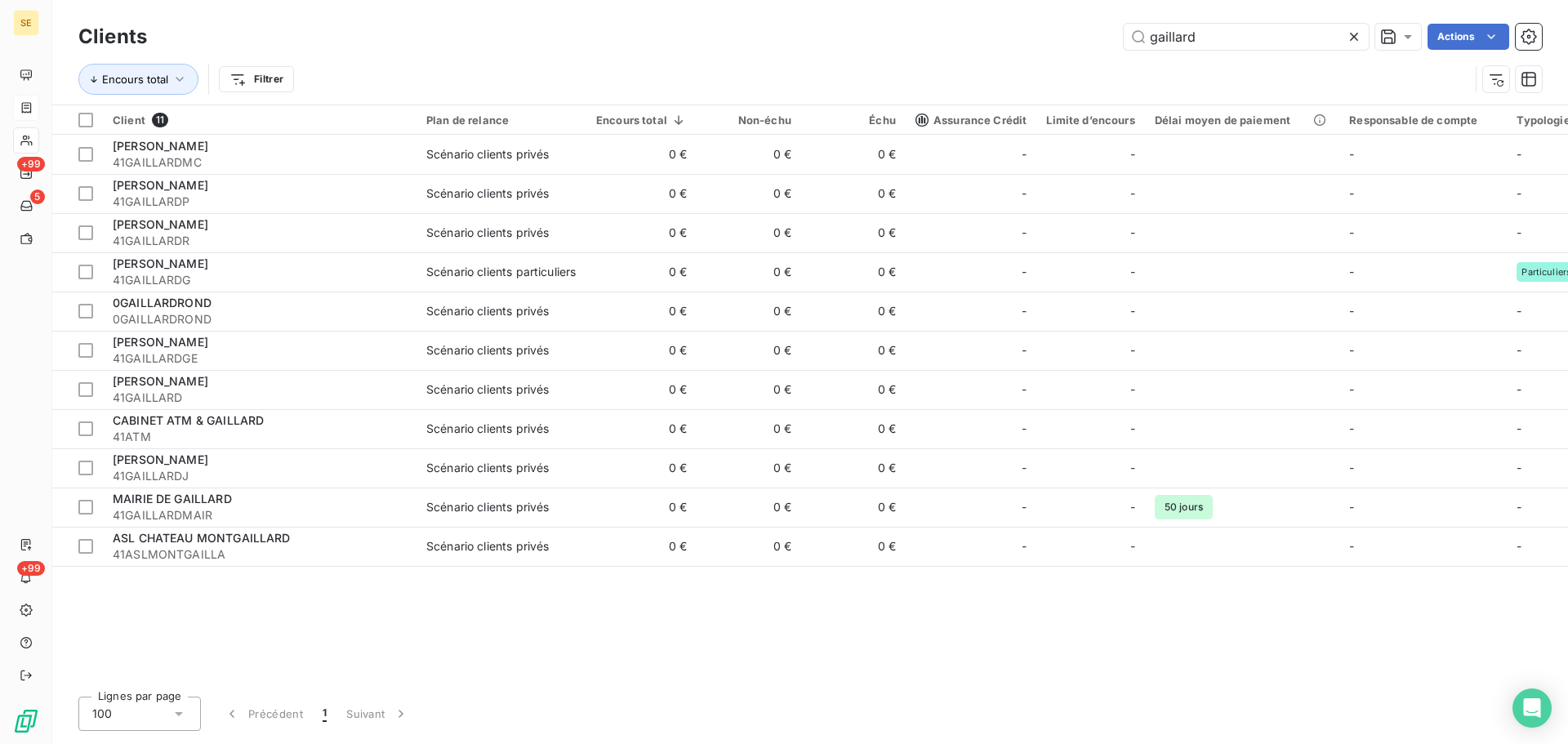
drag, startPoint x: 1234, startPoint y: 38, endPoint x: 1117, endPoint y: 54, distance: 118.1
click at [1117, 54] on div "Clients gaillard Actions Encours total Filtrer" at bounding box center [810, 61] width 1464 height 85
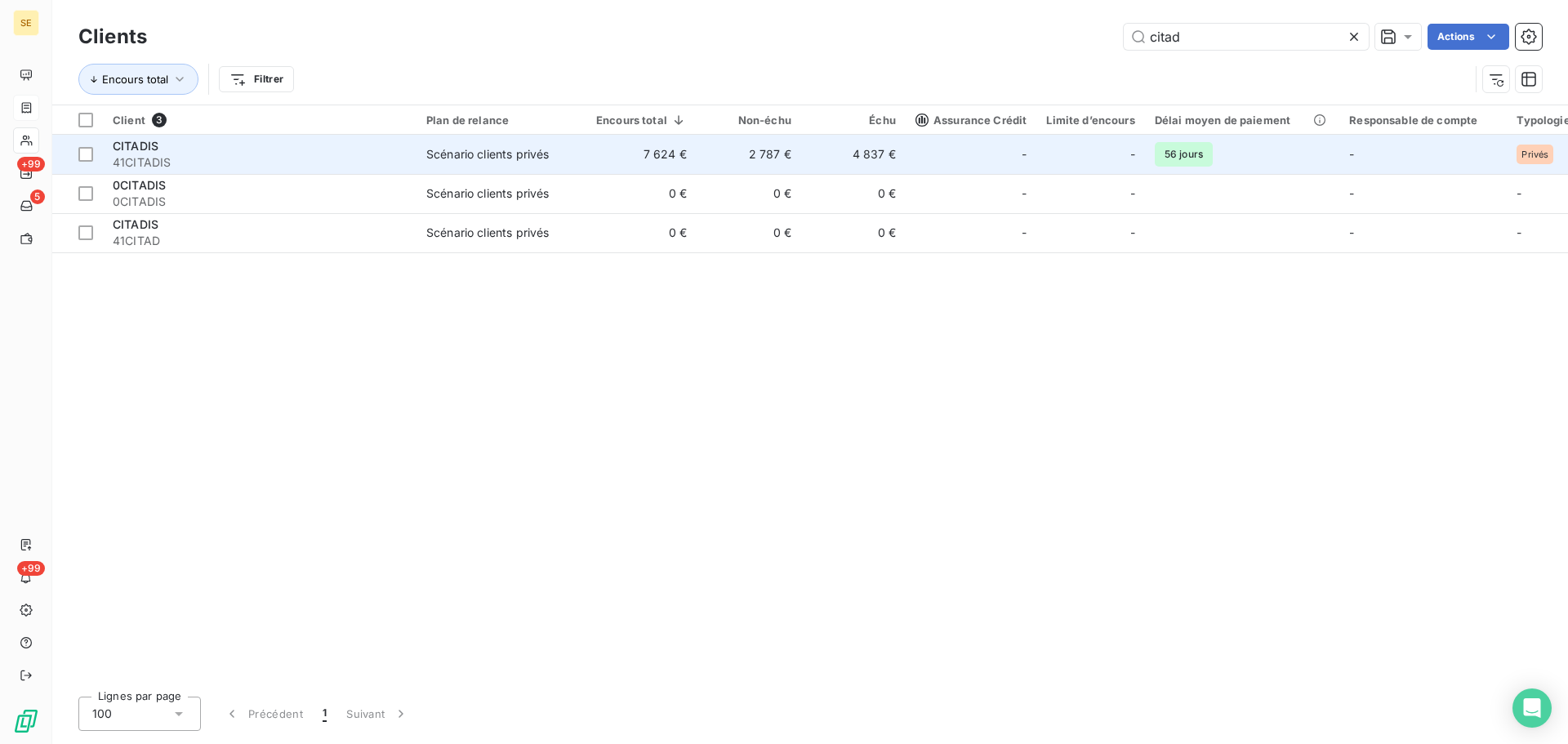
type input "citad"
click at [308, 147] on div "CITADIS" at bounding box center [260, 146] width 294 height 17
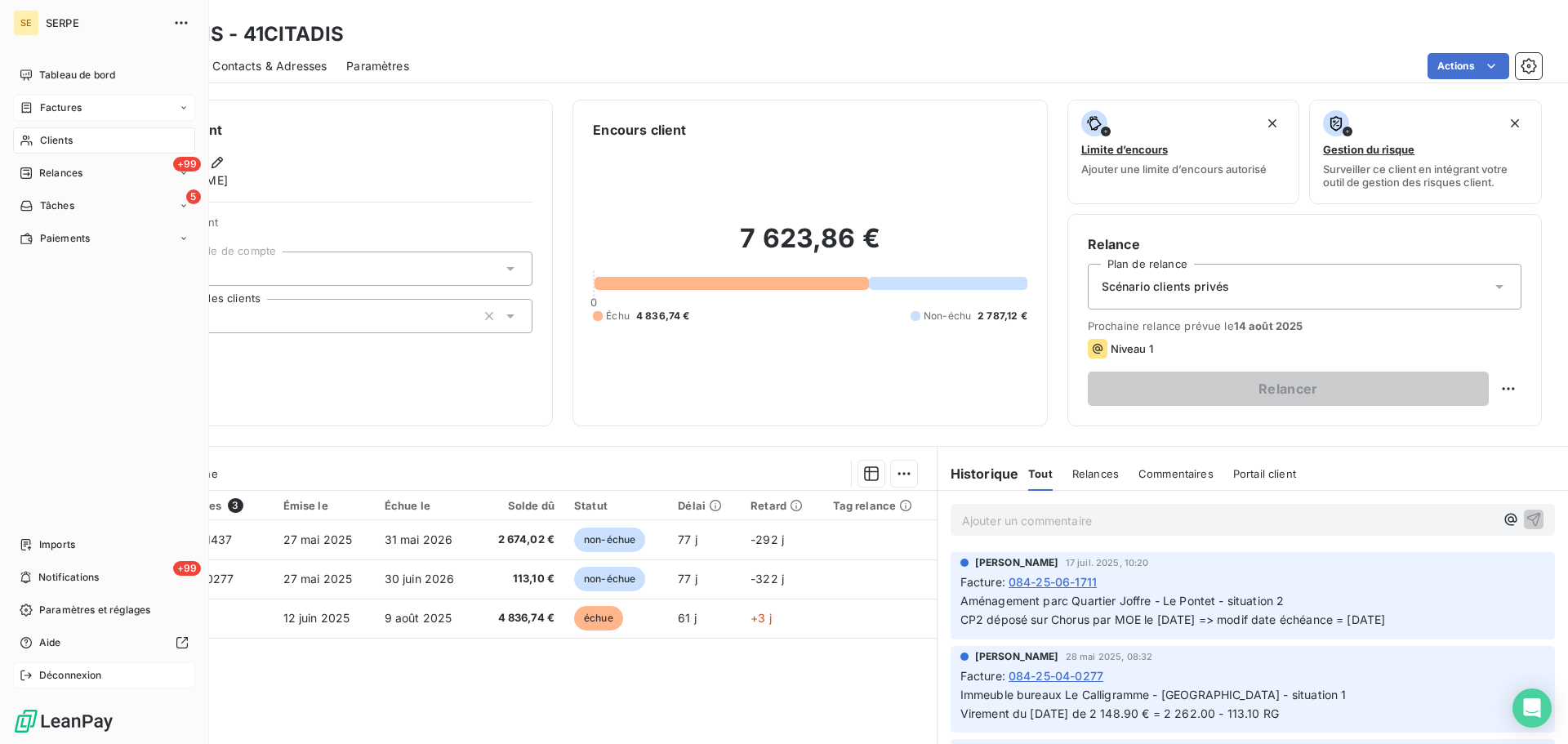
click at [68, 670] on span "Déconnexion" at bounding box center [71, 676] width 63 height 15
